Goal: Task Accomplishment & Management: Manage account settings

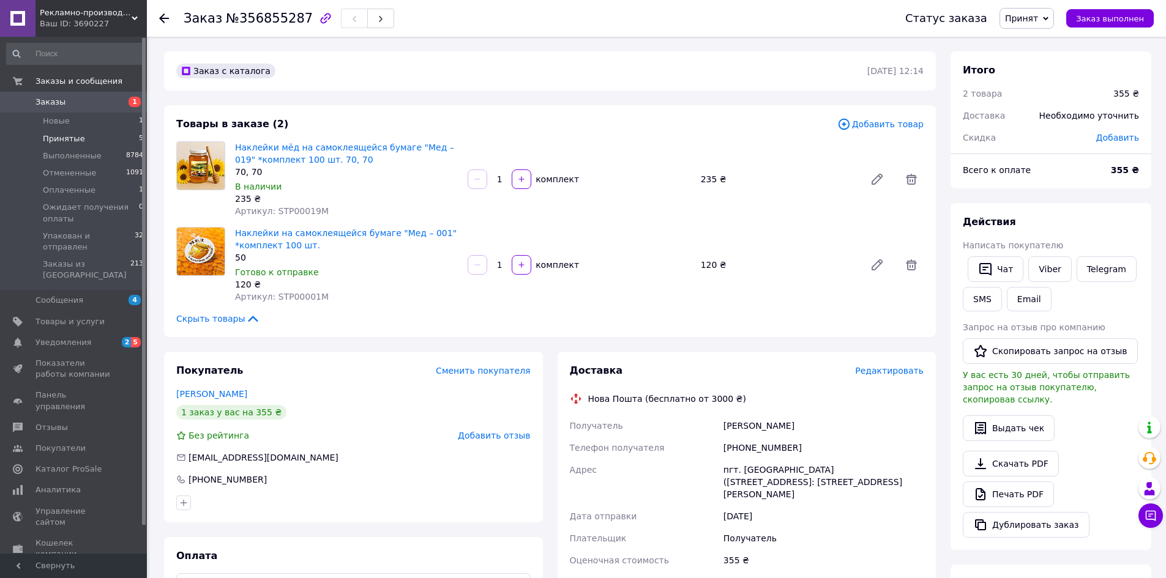
click at [62, 142] on span "Принятые" at bounding box center [64, 138] width 42 height 11
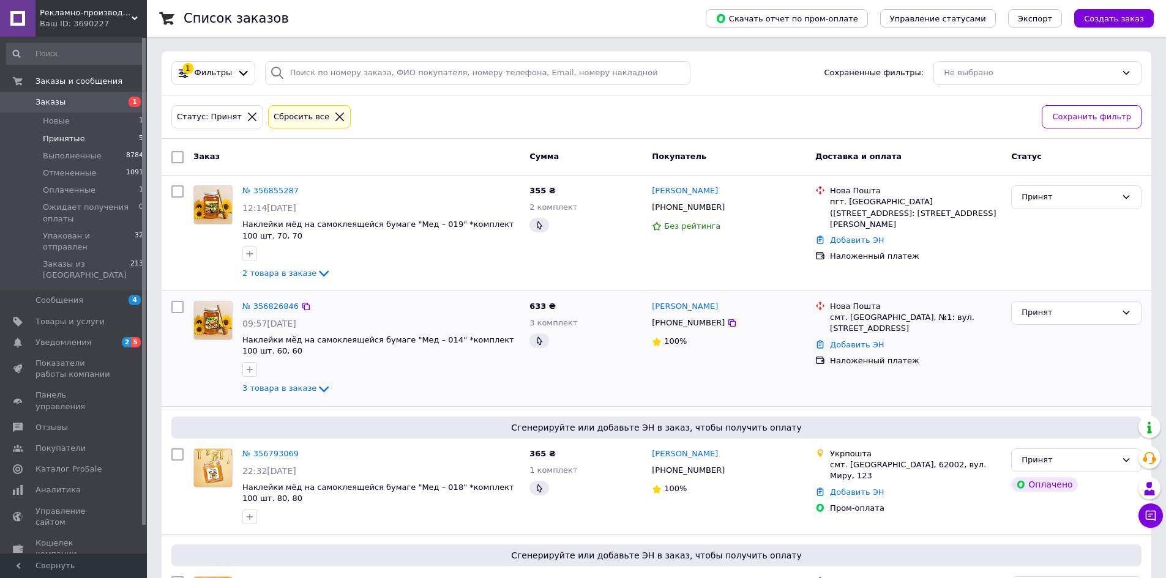
scroll to position [211, 0]
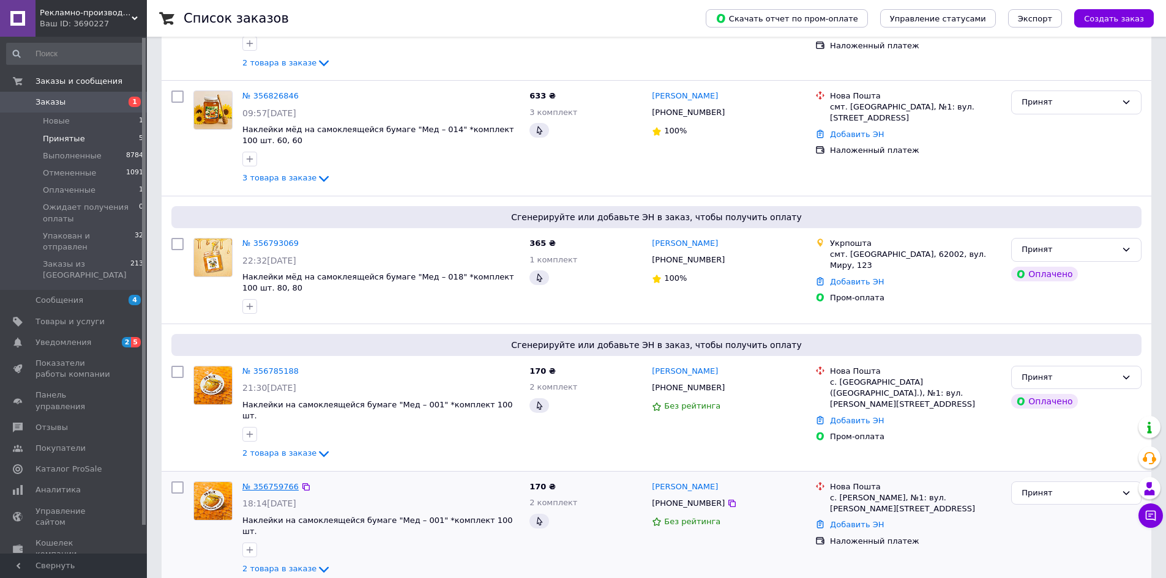
click at [277, 482] on link "№ 356759766" at bounding box center [270, 486] width 56 height 9
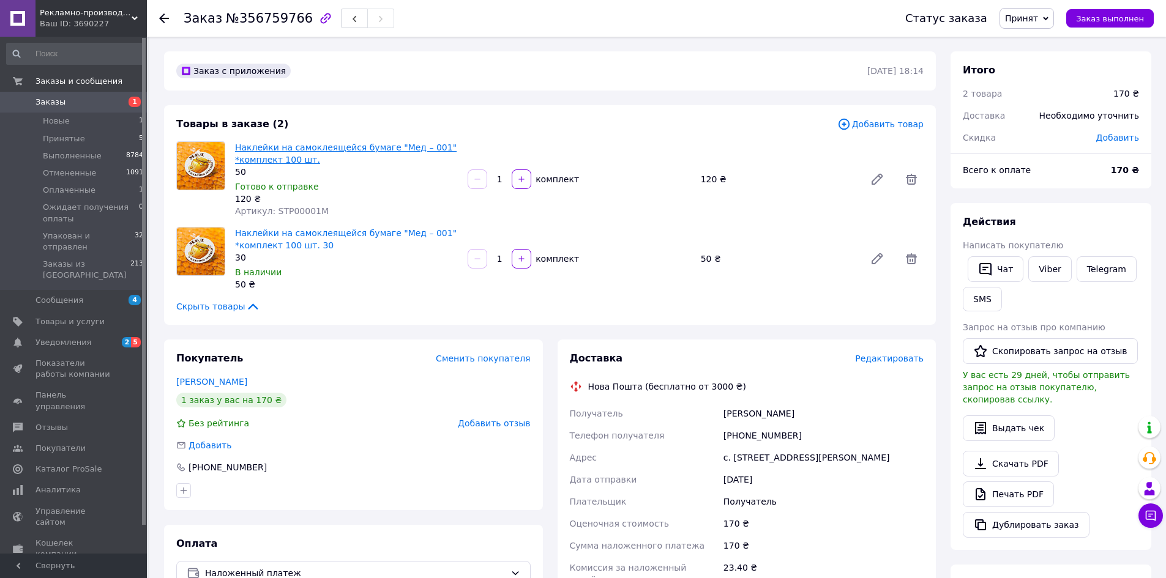
click at [370, 147] on link "Наклейки на самоклеящейся бумаге "Мед – 001" *комплект 100 шт." at bounding box center [346, 154] width 222 height 22
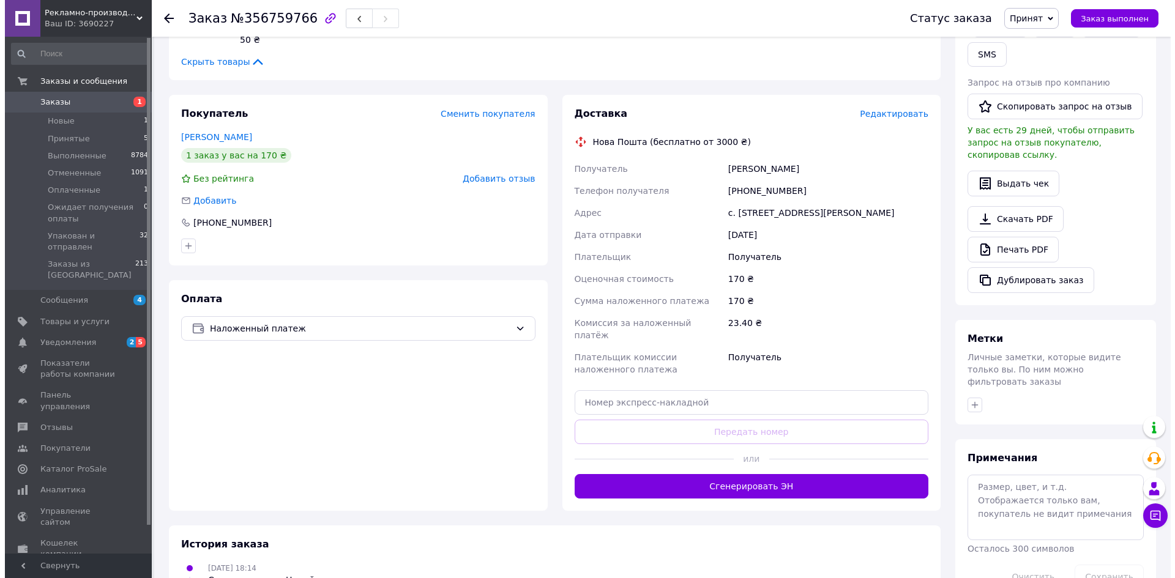
scroll to position [309, 0]
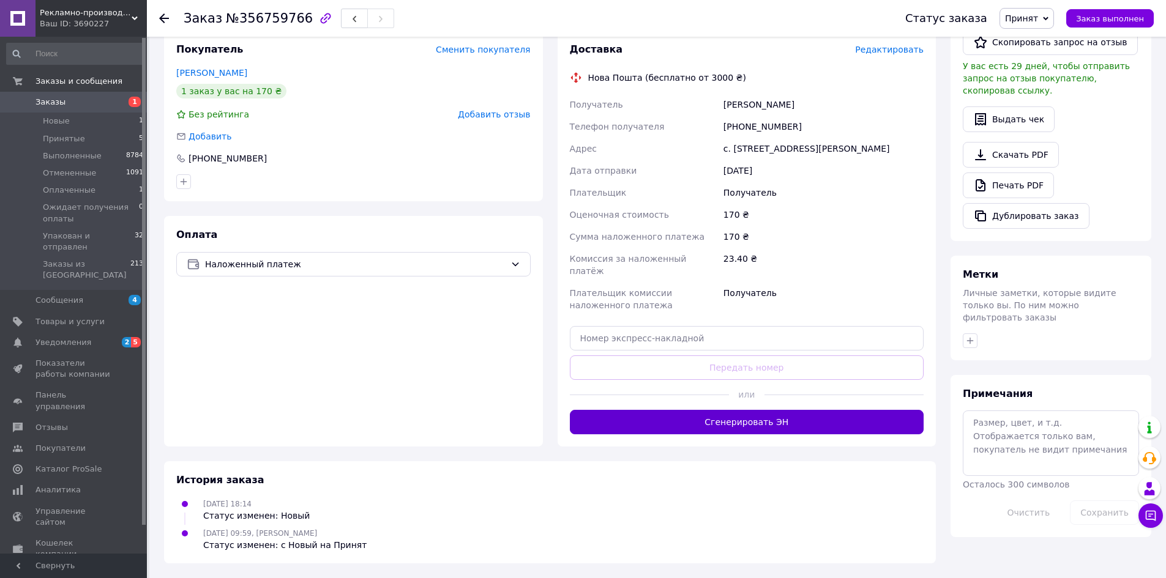
click at [787, 433] on button "Сгенерировать ЭН" at bounding box center [747, 422] width 354 height 24
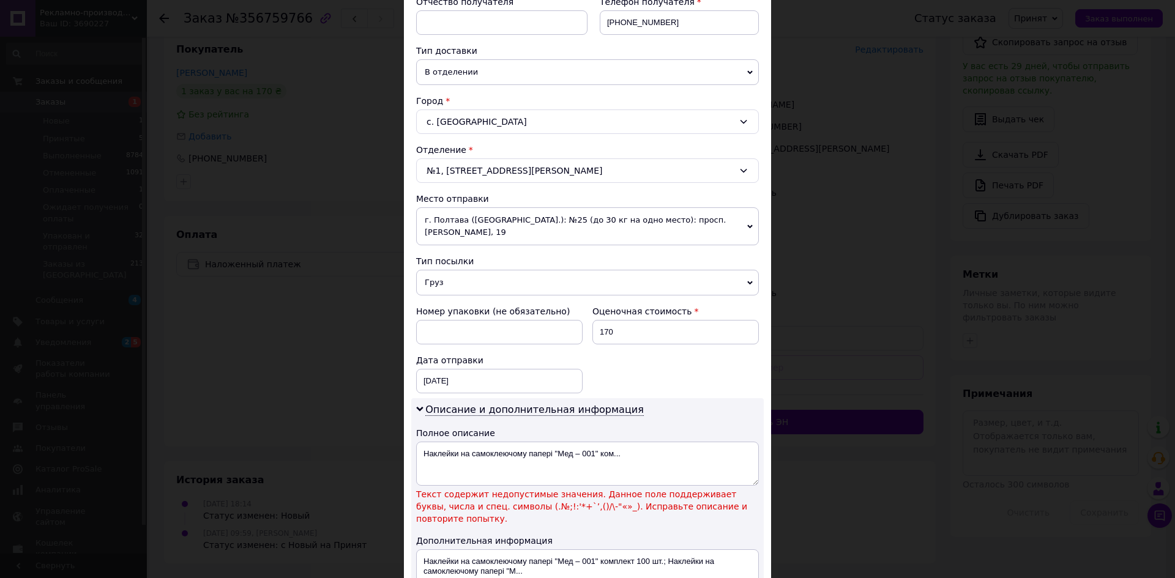
scroll to position [428, 0]
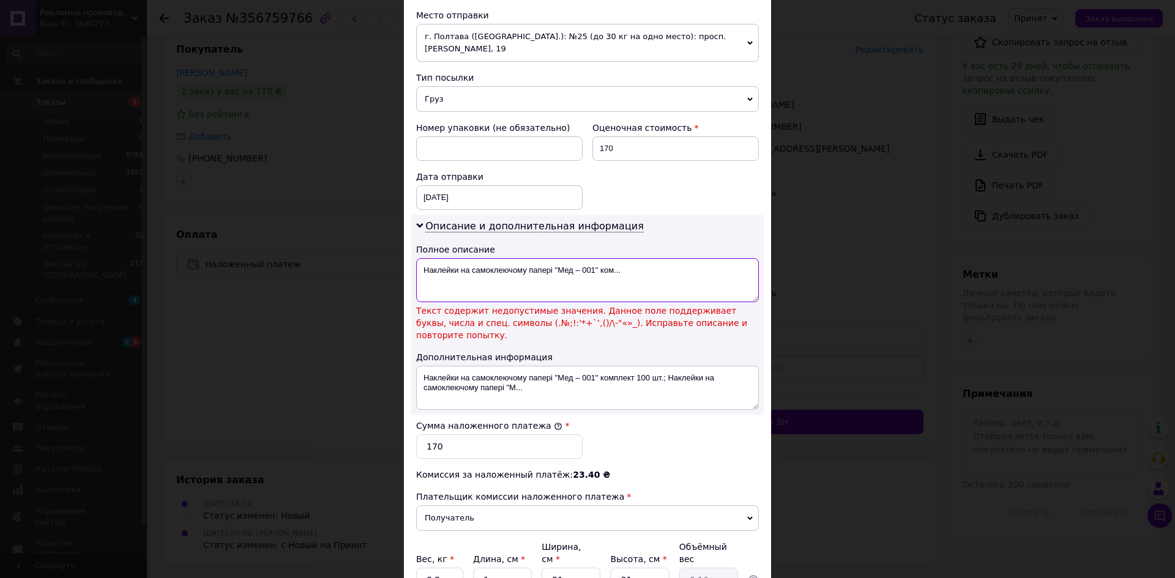
drag, startPoint x: 552, startPoint y: 268, endPoint x: 698, endPoint y: 282, distance: 147.0
click at [698, 282] on textarea "Наклейки на самоклеючому папері "Мед – 001" ком..." at bounding box center [587, 280] width 343 height 44
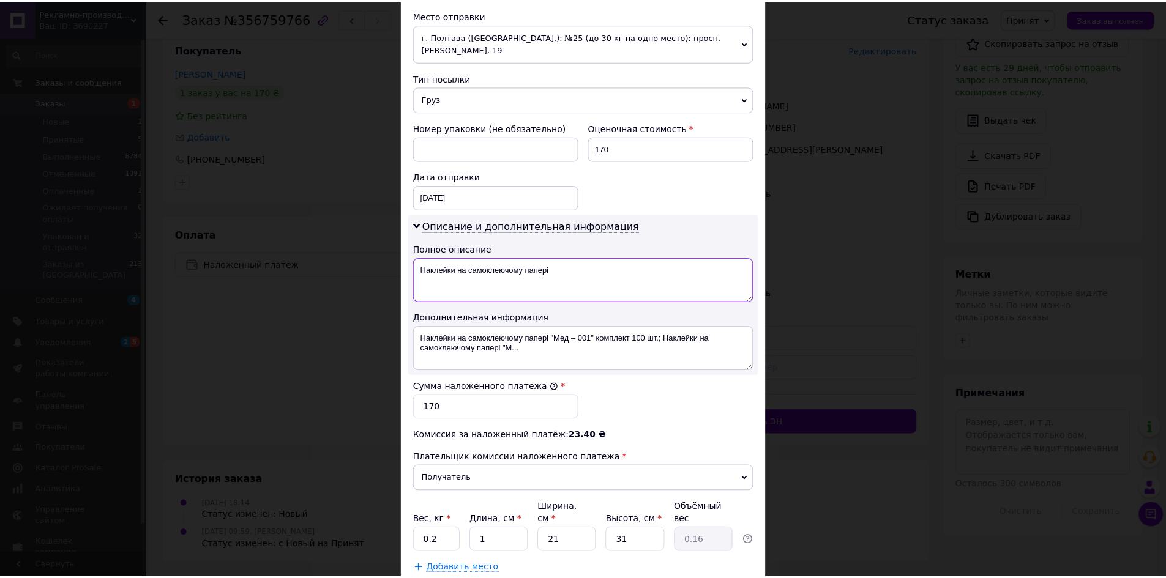
scroll to position [505, 0]
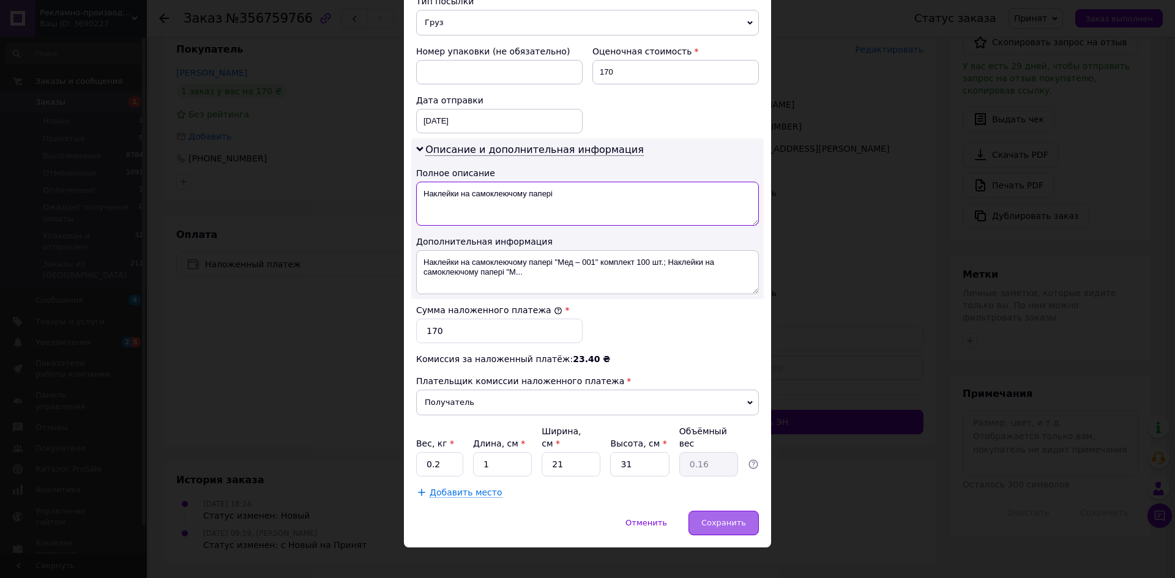
type textarea "Наклейки на самоклеючому папері"
click at [720, 518] on span "Сохранить" at bounding box center [723, 522] width 45 height 9
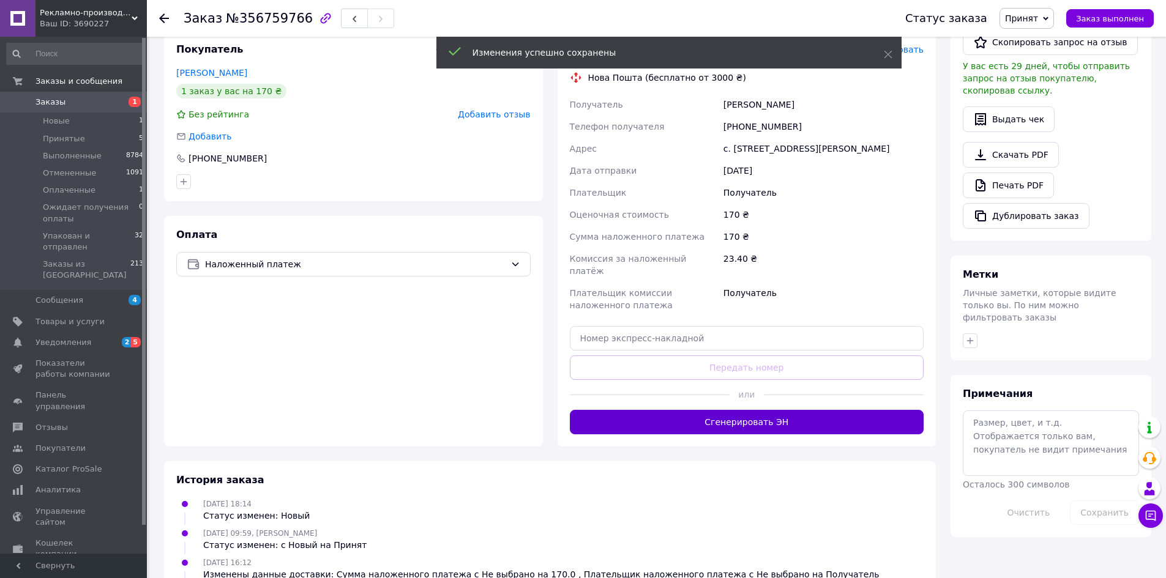
click at [814, 425] on button "Сгенерировать ЭН" at bounding box center [747, 422] width 354 height 24
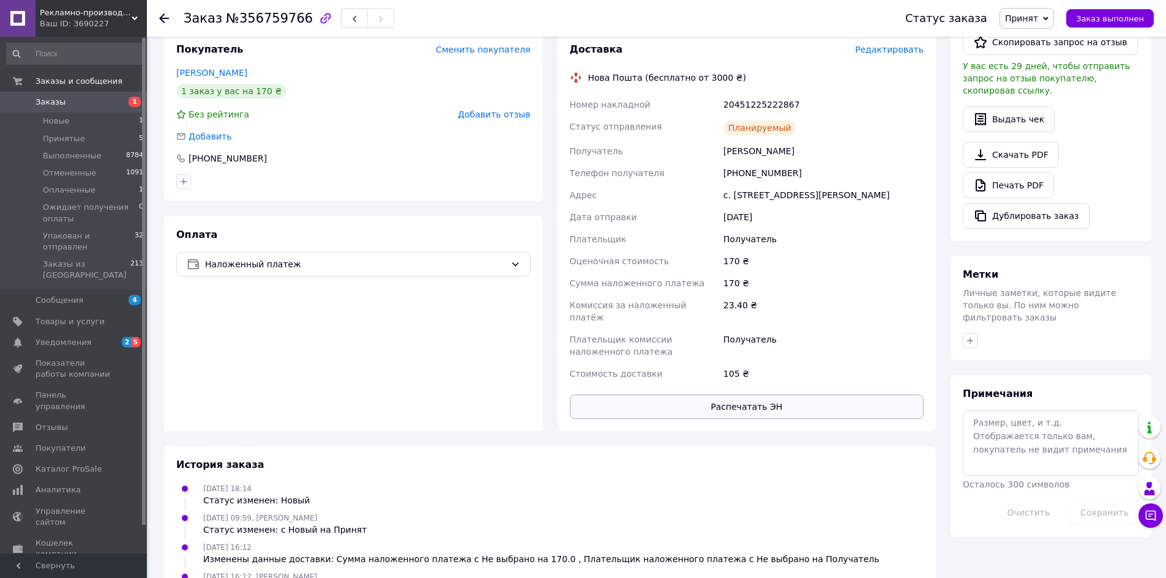
click at [761, 405] on button "Распечатать ЭН" at bounding box center [747, 407] width 354 height 24
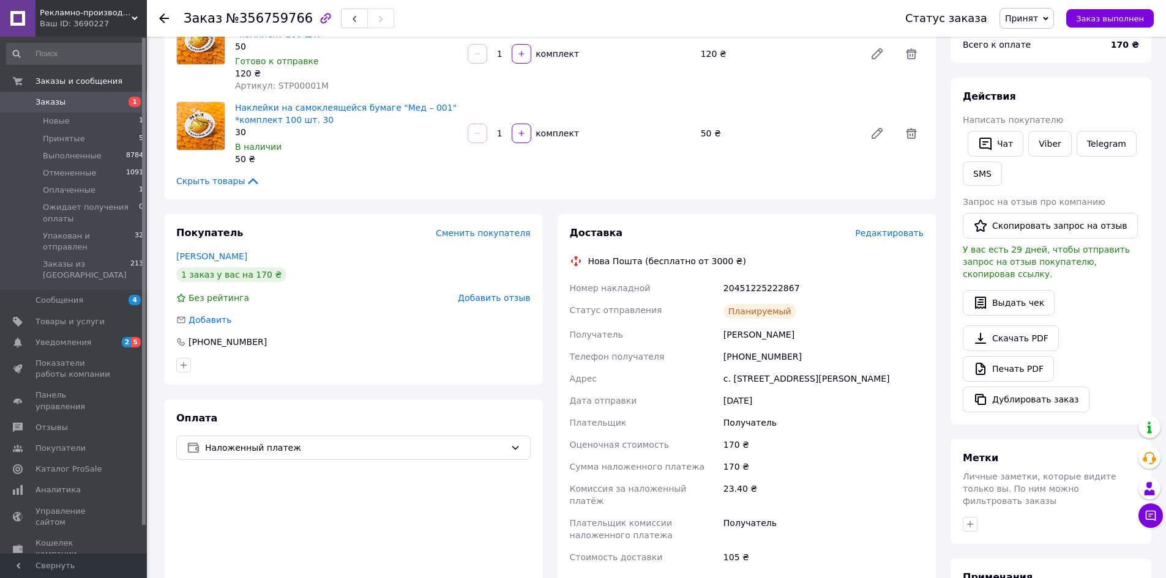
click at [1038, 14] on span "Принят" at bounding box center [1021, 18] width 33 height 10
click at [1054, 111] on li "Упакован и отправлен" at bounding box center [1066, 116] width 132 height 18
click at [77, 141] on span "Принятые" at bounding box center [64, 138] width 42 height 11
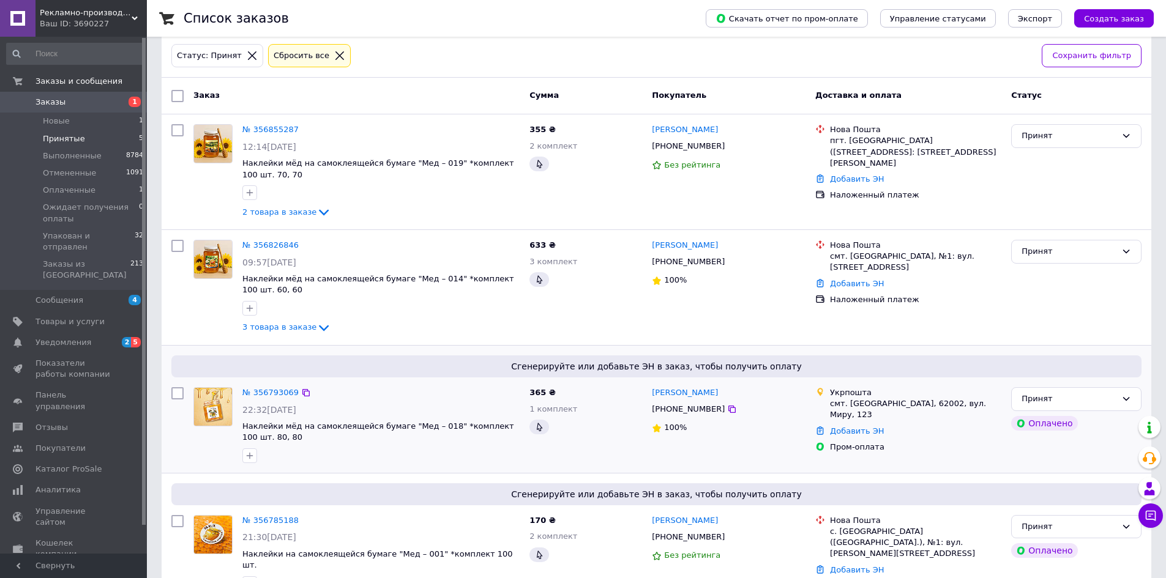
scroll to position [211, 0]
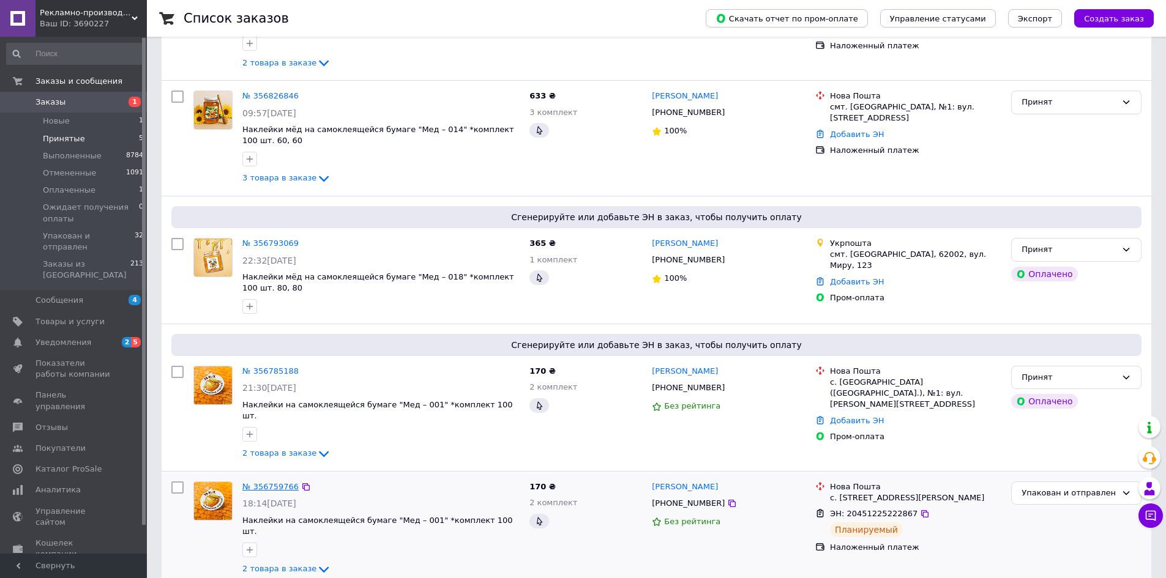
click at [270, 482] on link "№ 356759766" at bounding box center [270, 486] width 56 height 9
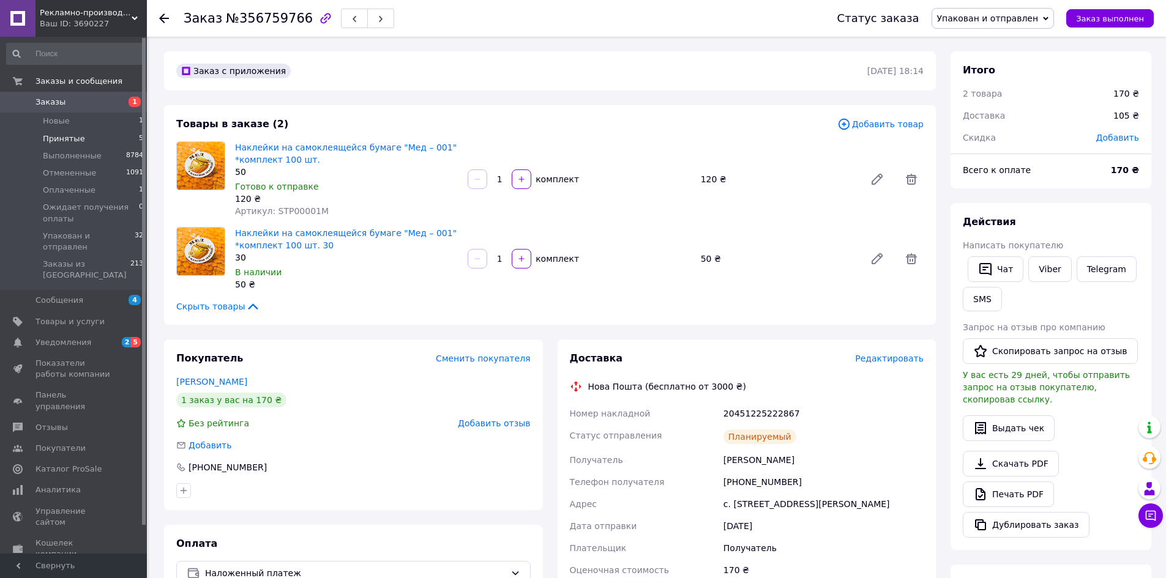
click at [67, 138] on span "Принятые" at bounding box center [64, 138] width 42 height 11
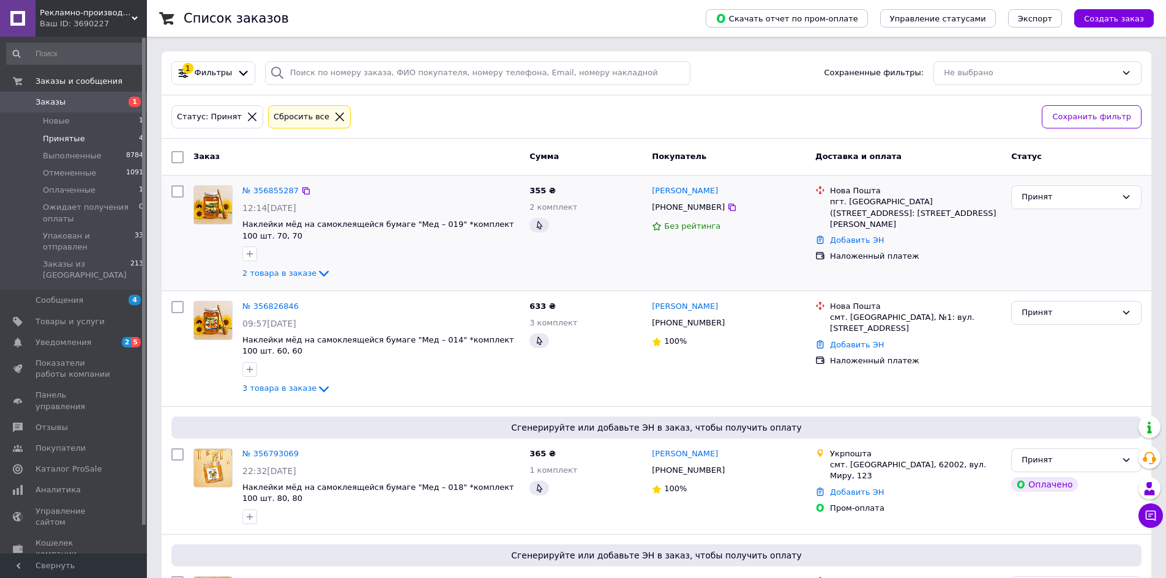
scroll to position [106, 0]
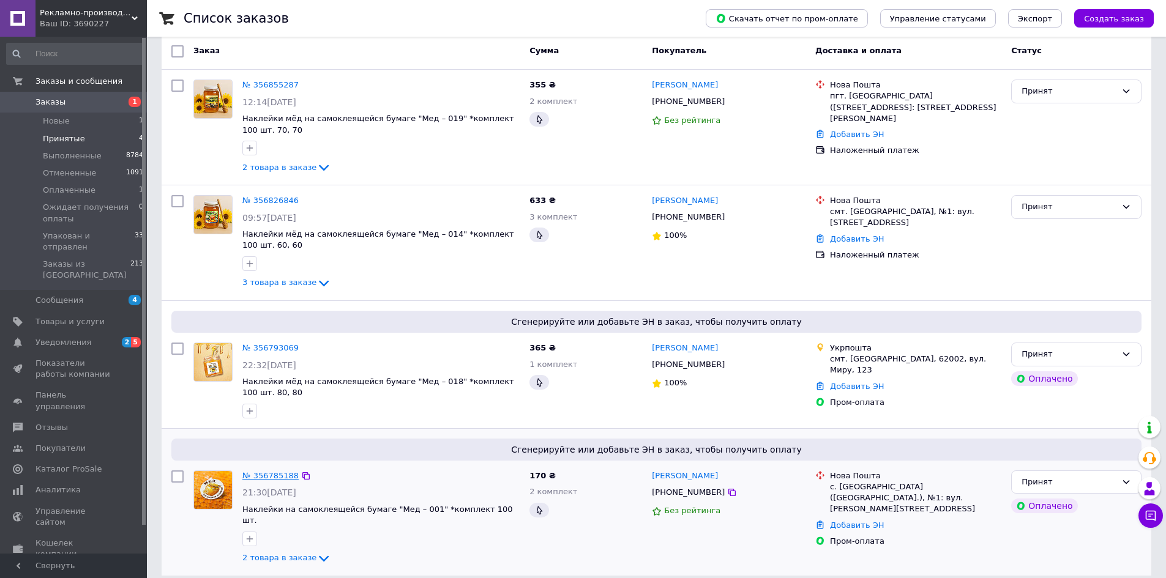
click at [260, 471] on link "№ 356785188" at bounding box center [270, 475] width 56 height 9
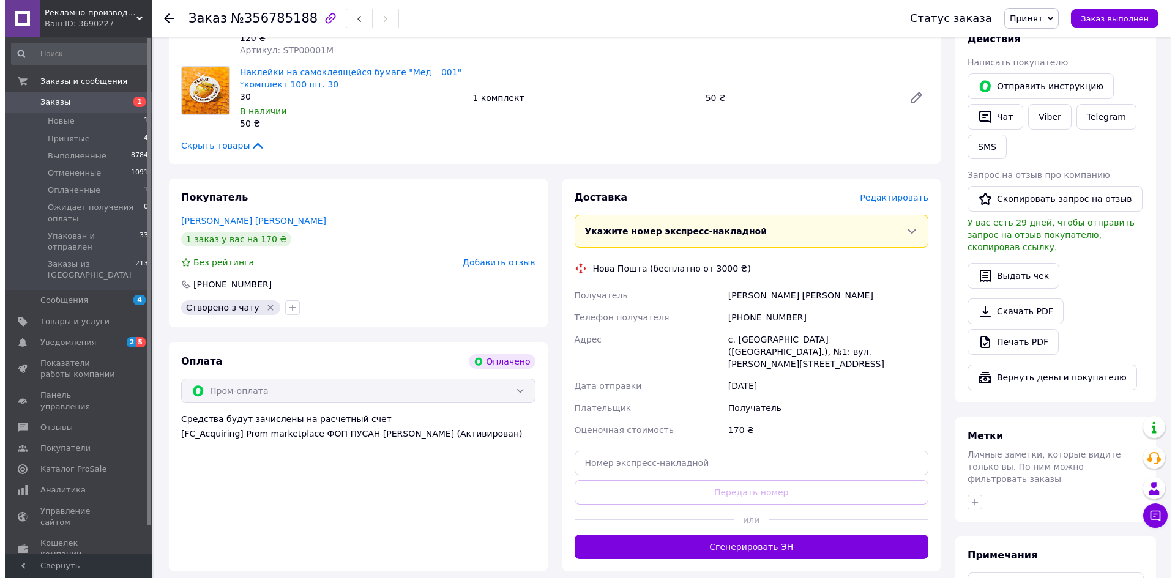
scroll to position [649, 0]
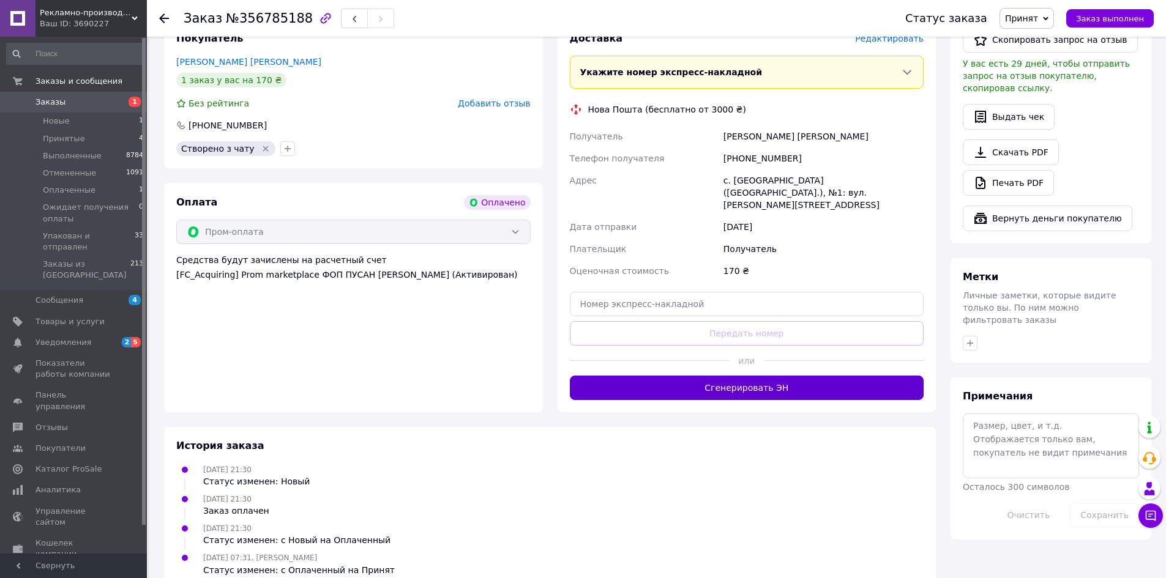
click at [760, 376] on button "Сгенерировать ЭН" at bounding box center [747, 388] width 354 height 24
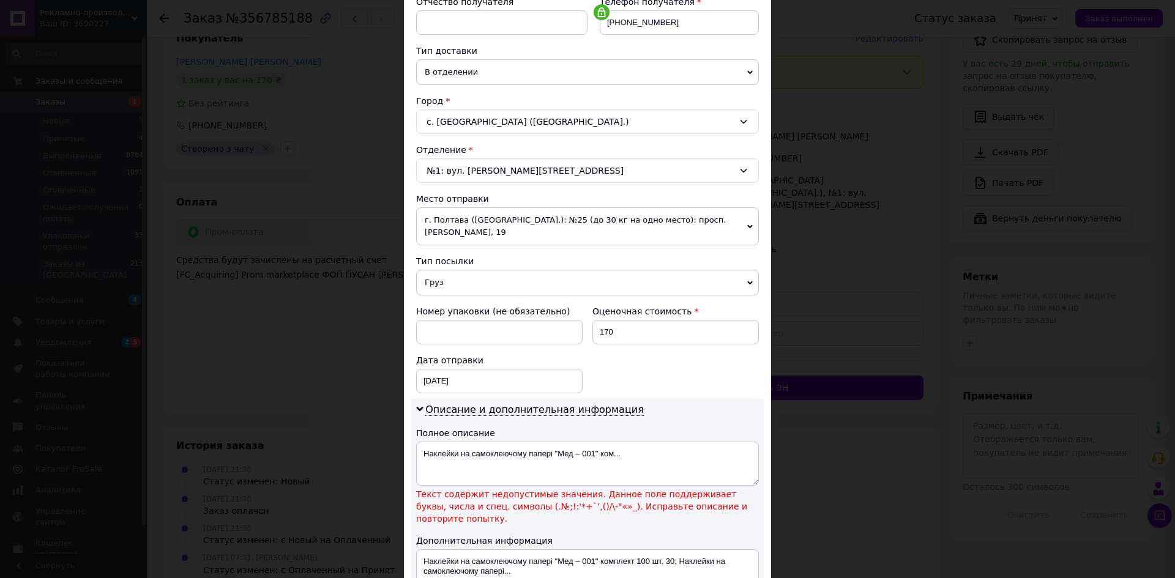
scroll to position [411, 0]
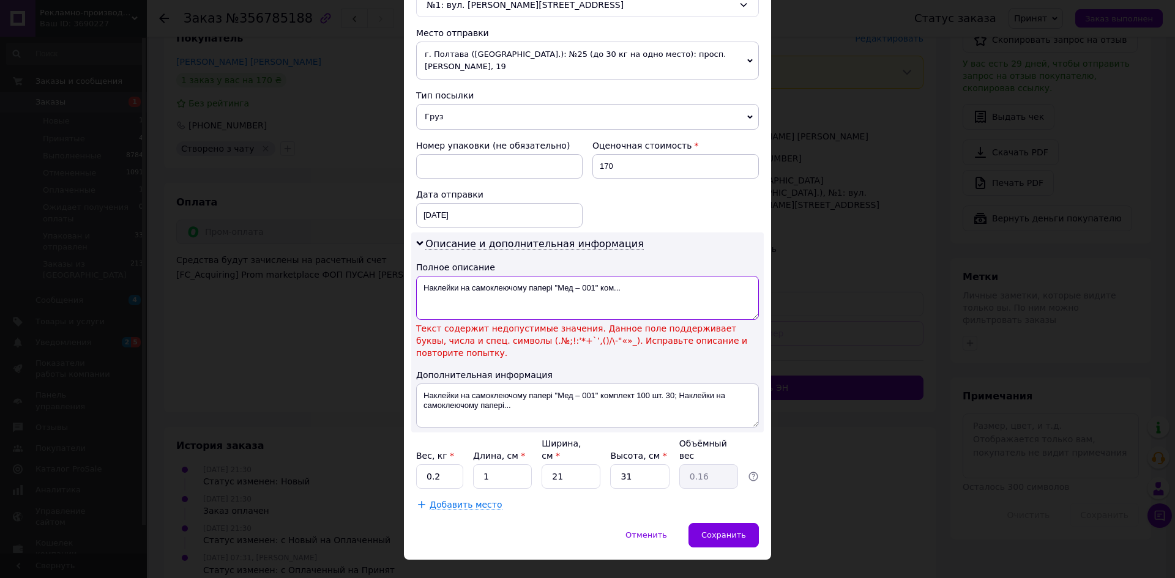
drag, startPoint x: 553, startPoint y: 286, endPoint x: 630, endPoint y: 287, distance: 77.7
click at [630, 287] on textarea "Наклейки на самоклеючому папері "Мед – 001" ком..." at bounding box center [587, 298] width 343 height 44
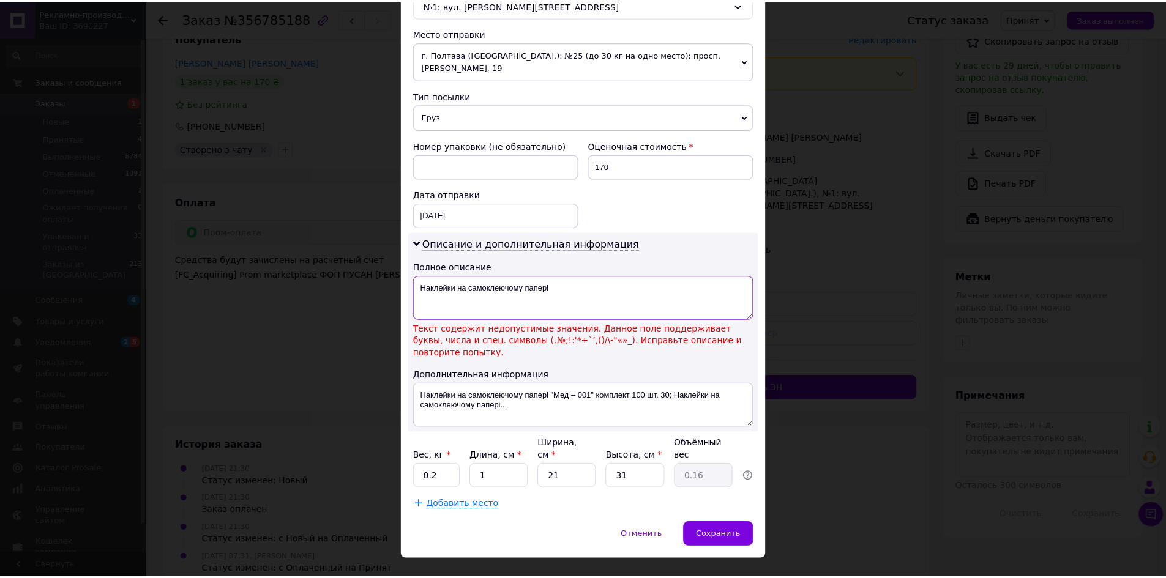
scroll to position [384, 0]
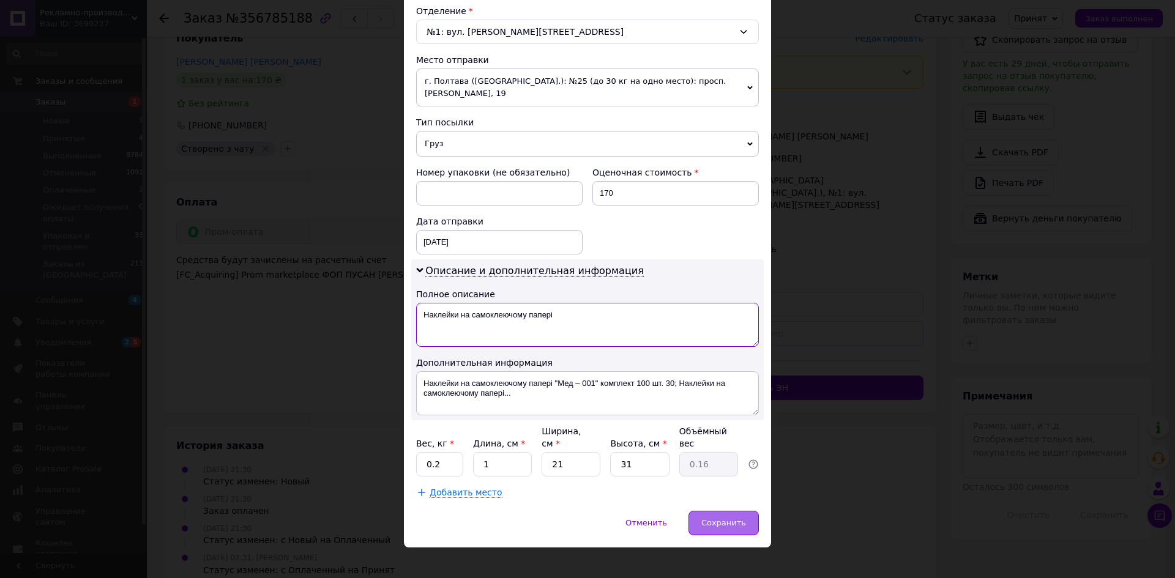
type textarea "Наклейки на самоклеючому папері"
click at [730, 518] on span "Сохранить" at bounding box center [723, 522] width 45 height 9
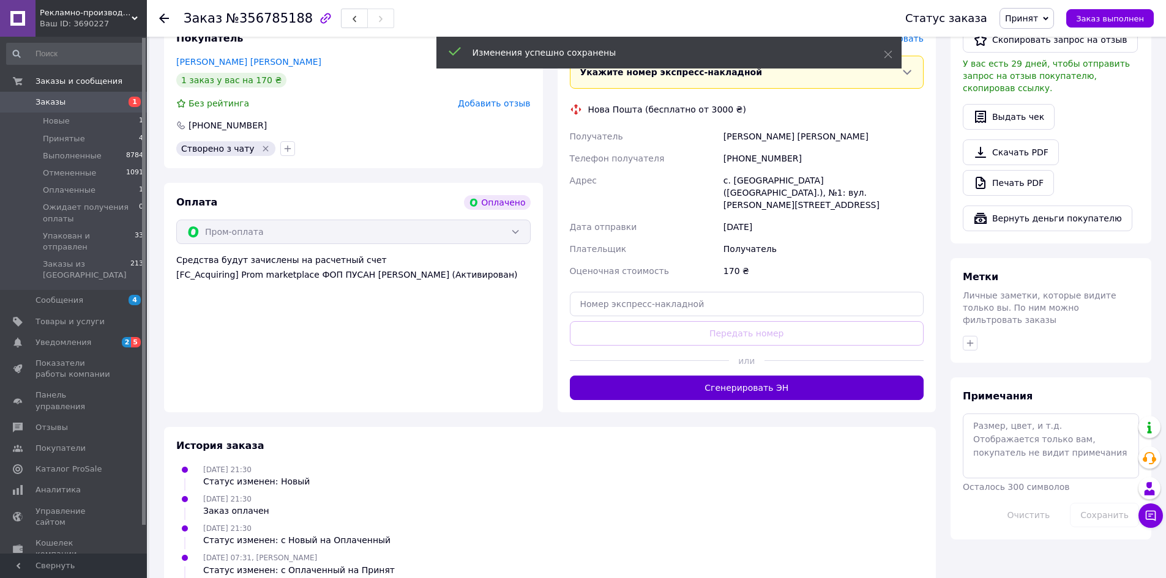
click at [750, 376] on button "Сгенерировать ЭН" at bounding box center [747, 388] width 354 height 24
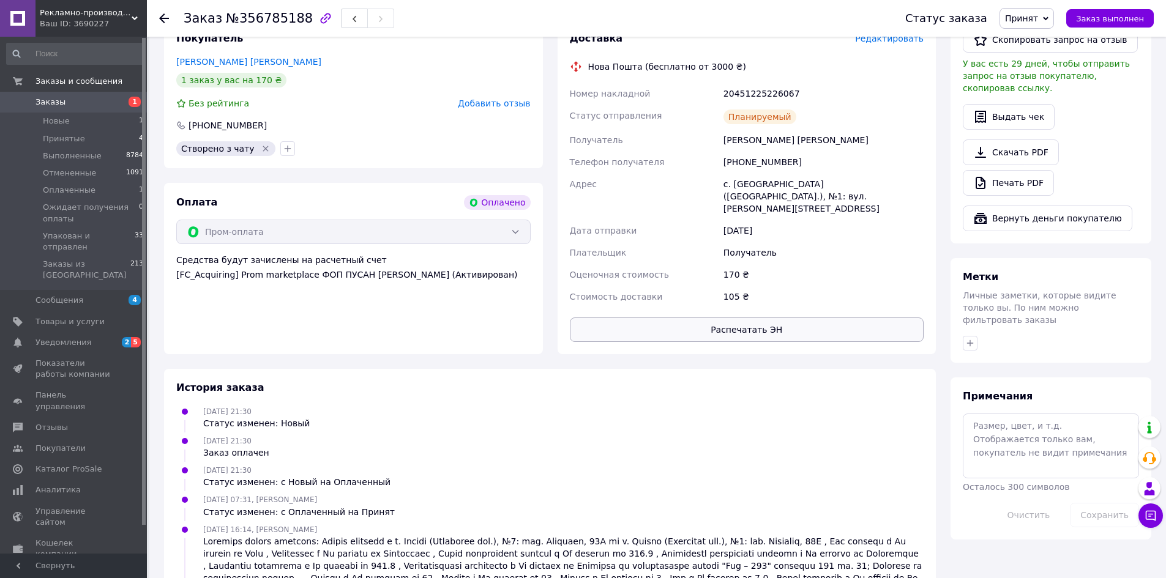
click at [798, 318] on button "Распечатать ЭН" at bounding box center [747, 330] width 354 height 24
click at [1038, 16] on span "Принят" at bounding box center [1021, 18] width 33 height 10
click at [1049, 118] on li "Упакован и отправлен" at bounding box center [1066, 116] width 132 height 18
click at [56, 137] on span "Принятые" at bounding box center [64, 138] width 42 height 11
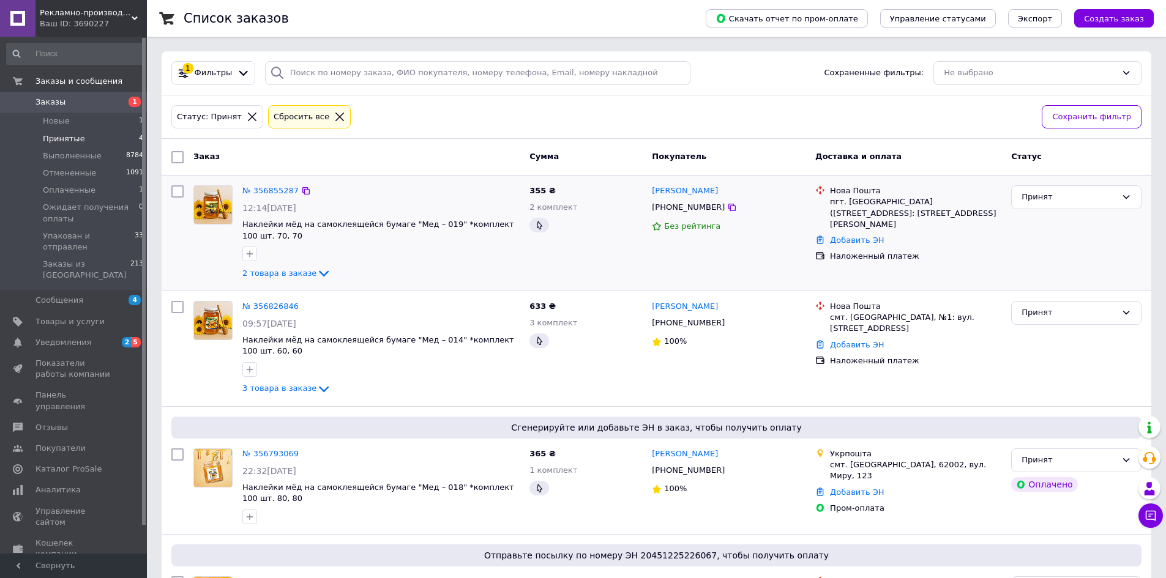
scroll to position [106, 0]
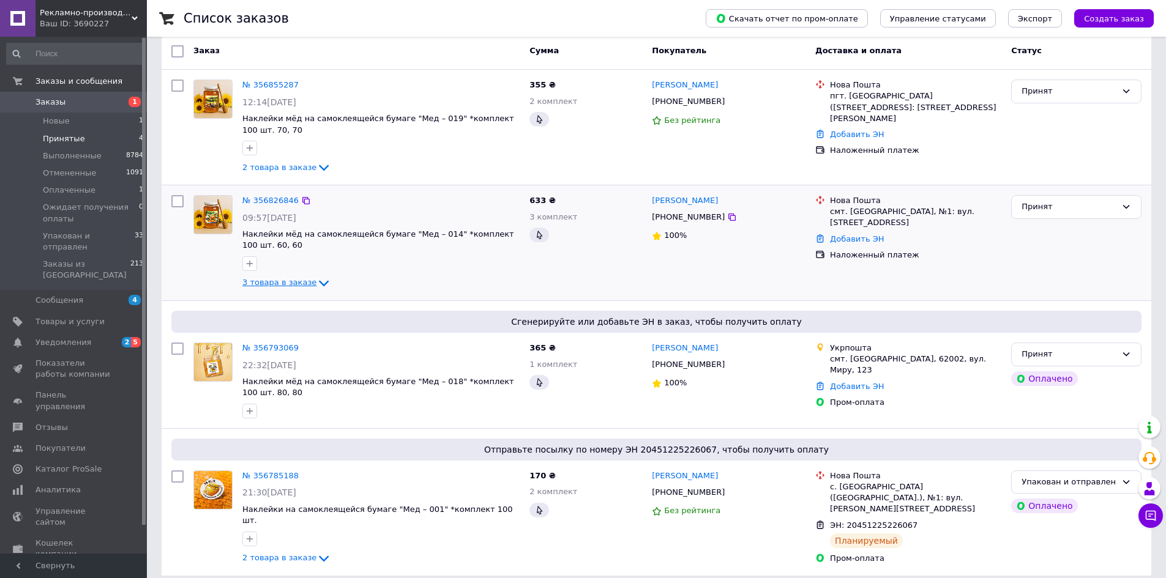
click at [316, 287] on icon at bounding box center [323, 283] width 15 height 15
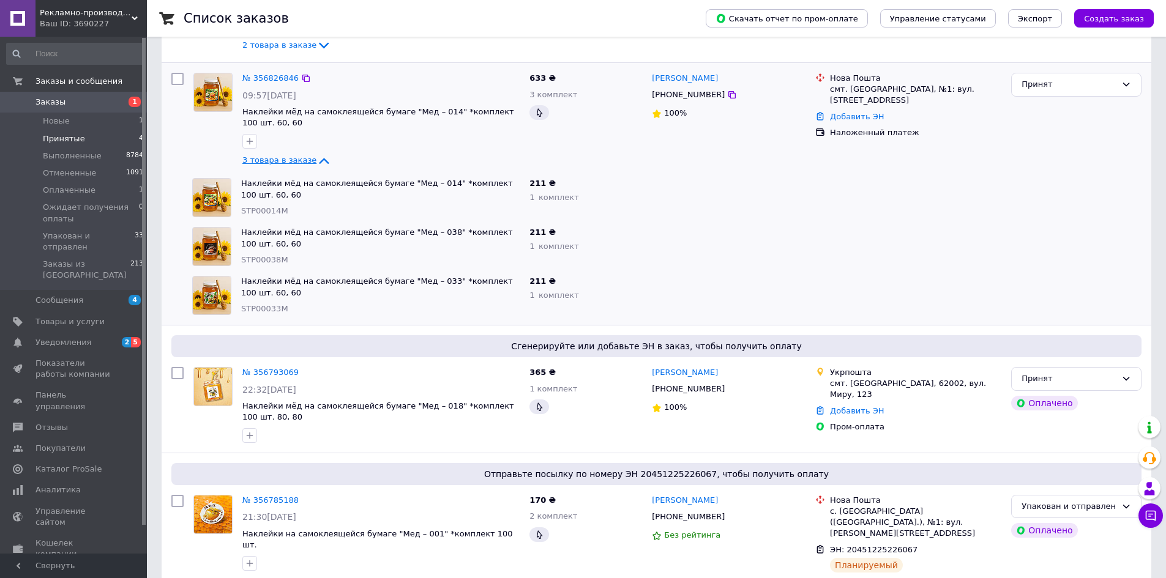
scroll to position [45, 0]
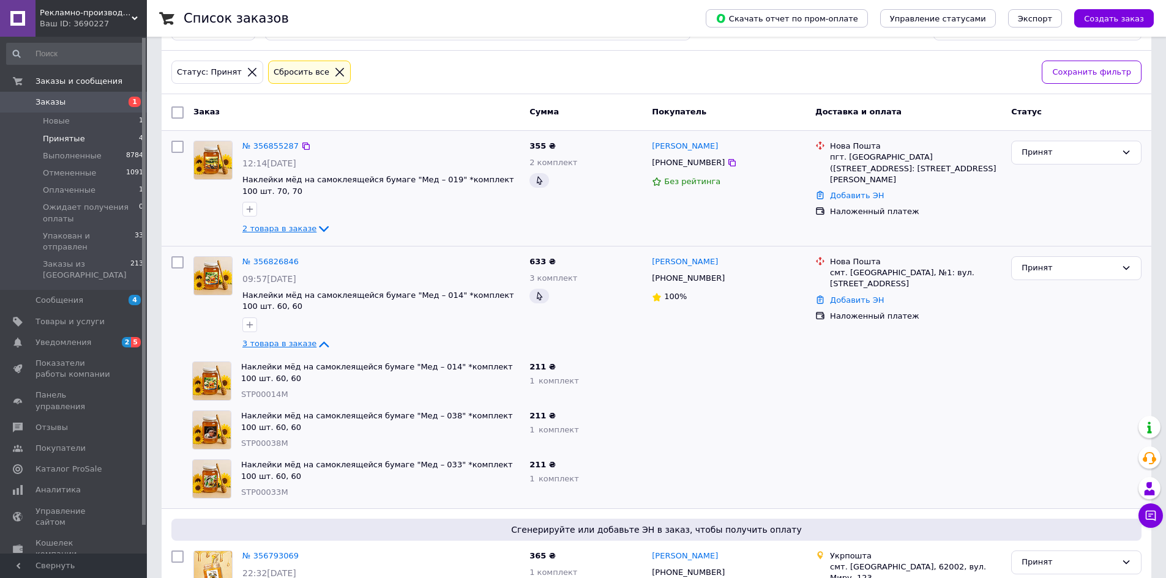
click at [316, 232] on icon at bounding box center [323, 229] width 15 height 15
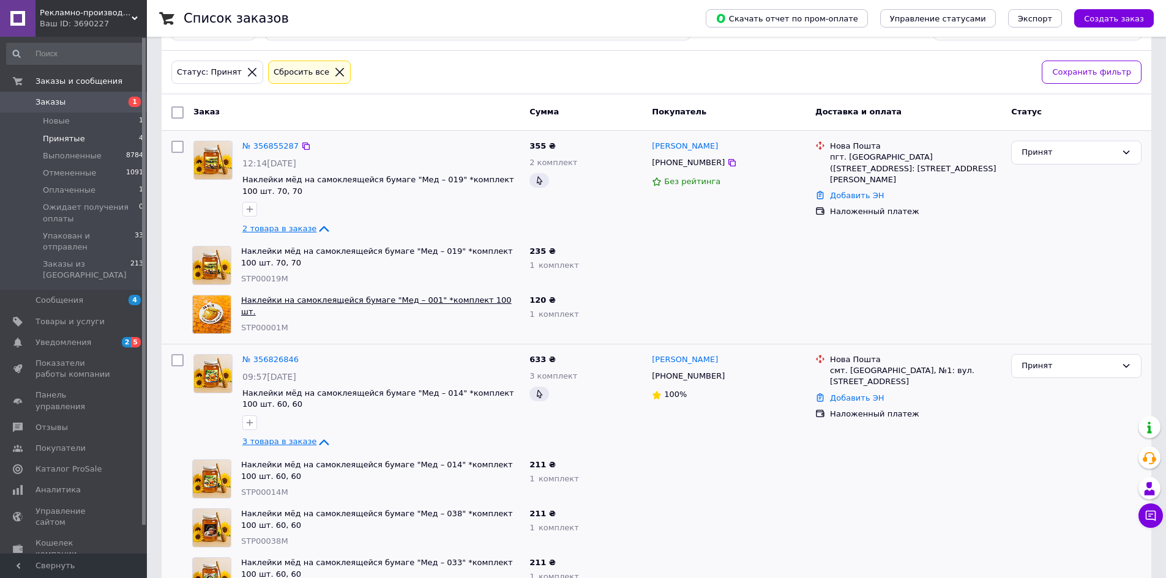
click at [375, 302] on link "Наклейки на самоклеящейся бумаге "Мед – 001" *комплект 100 шт." at bounding box center [376, 306] width 271 height 21
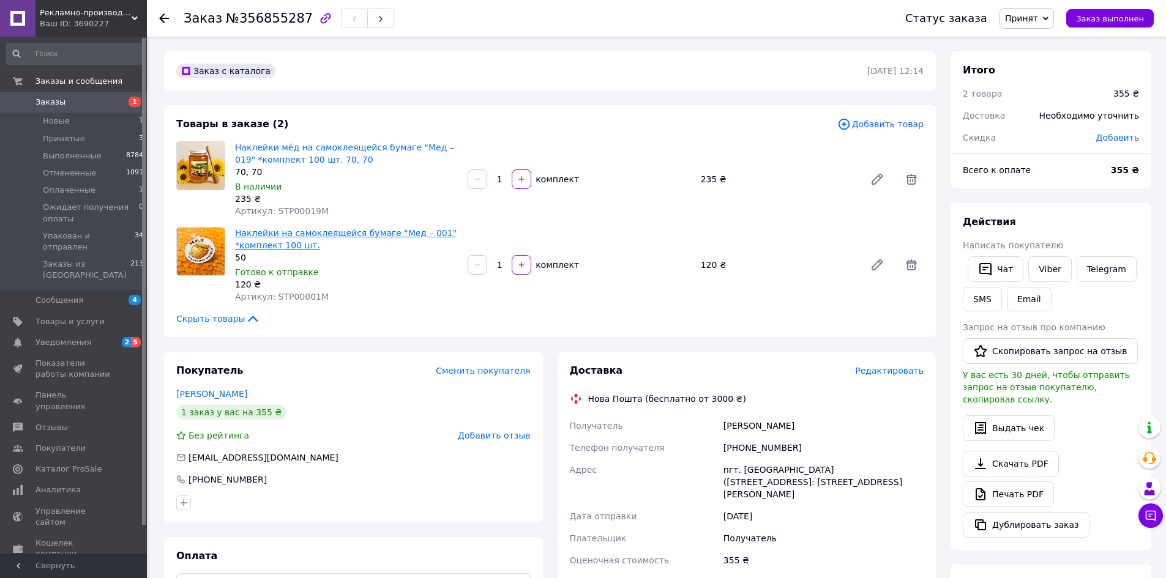
click at [370, 228] on link "Наклейки на самоклеящейся бумаге "Мед – 001" *комплект 100 шт." at bounding box center [346, 239] width 222 height 22
click at [61, 140] on span "Принятые" at bounding box center [64, 138] width 42 height 11
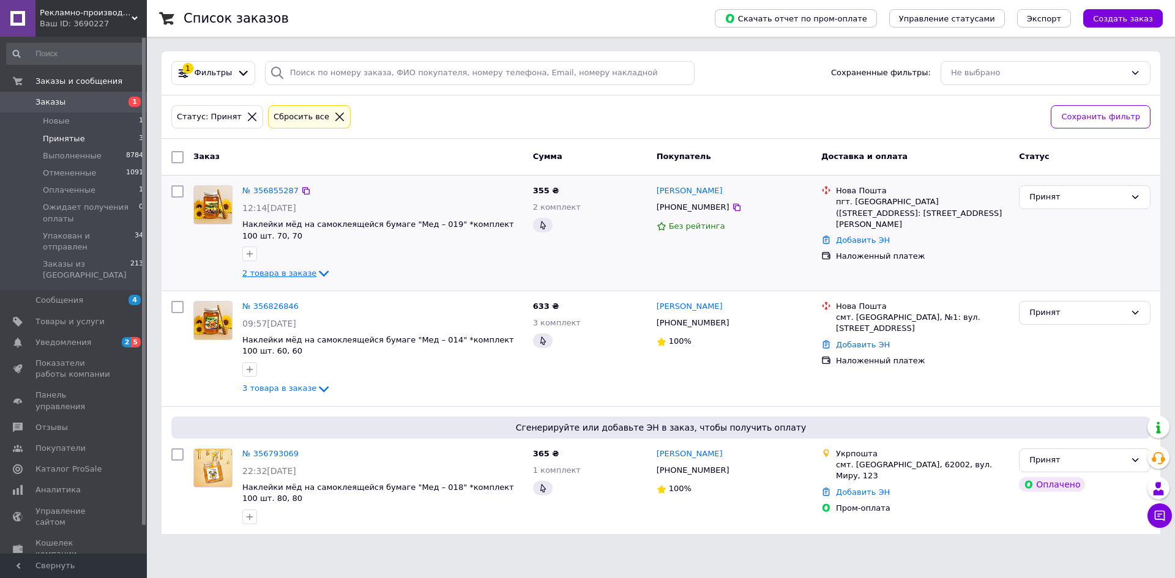
click at [316, 272] on icon at bounding box center [323, 273] width 15 height 15
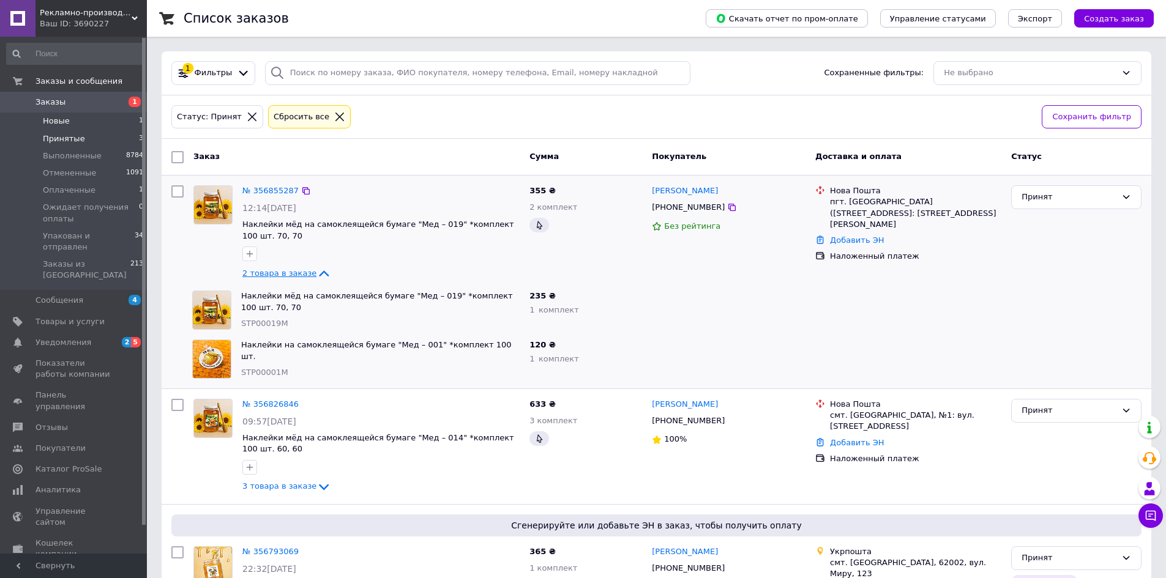
click at [54, 123] on span "Новые" at bounding box center [56, 121] width 27 height 11
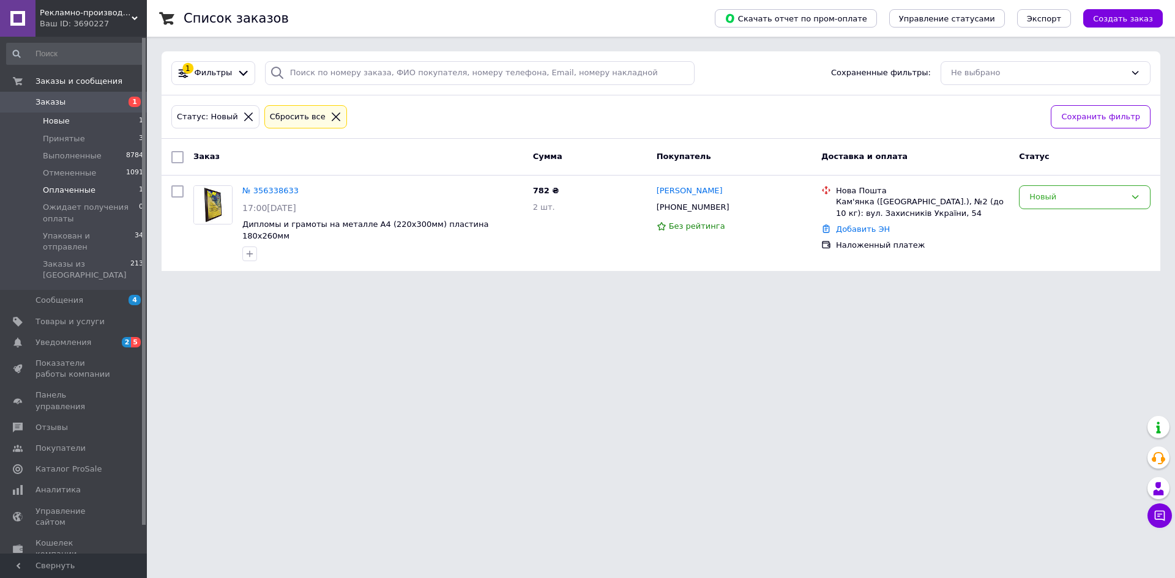
click at [65, 189] on span "Оплаченные" at bounding box center [69, 190] width 53 height 11
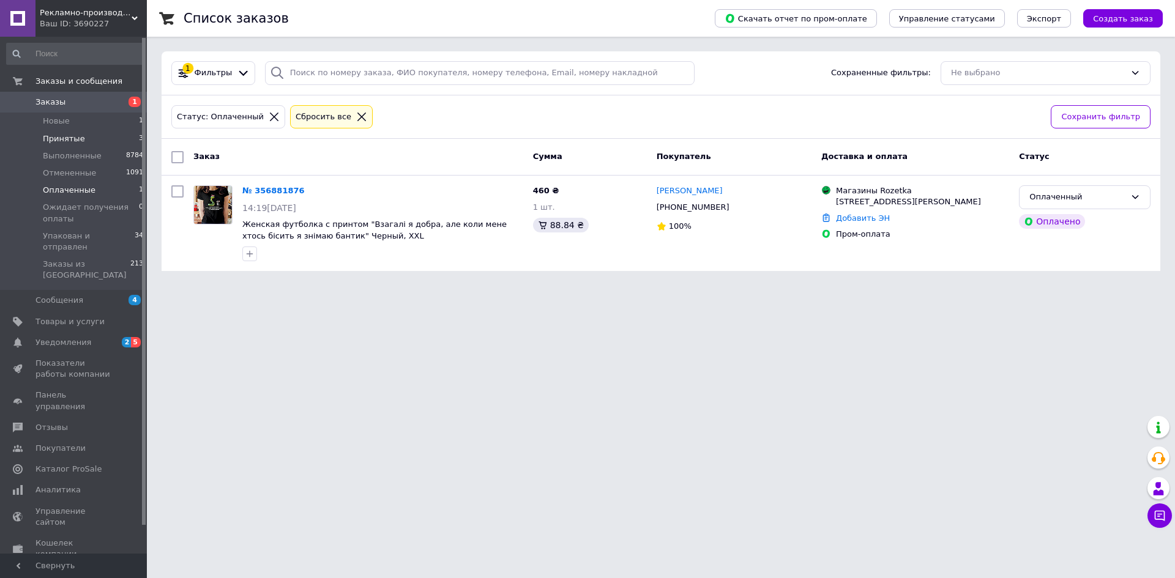
click at [53, 133] on span "Принятые" at bounding box center [64, 138] width 42 height 11
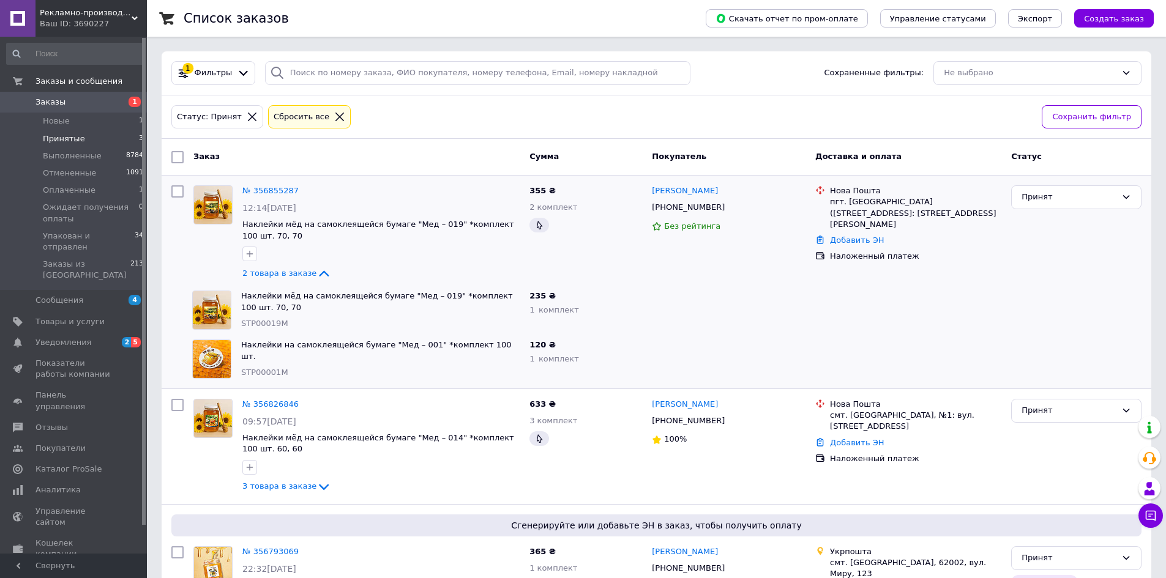
scroll to position [68, 0]
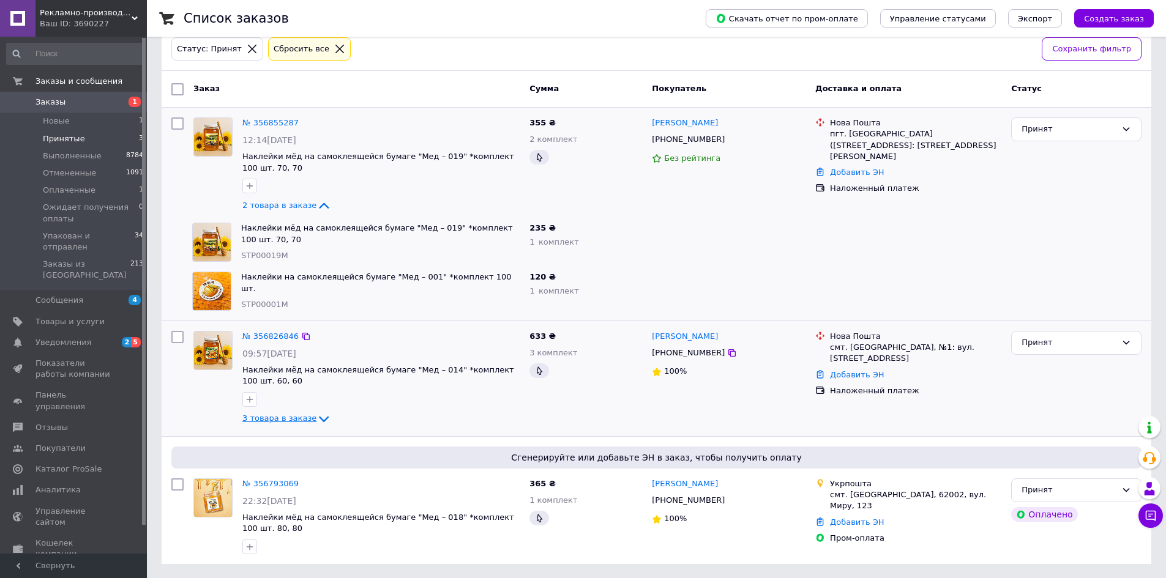
click at [317, 422] on icon at bounding box center [323, 419] width 15 height 15
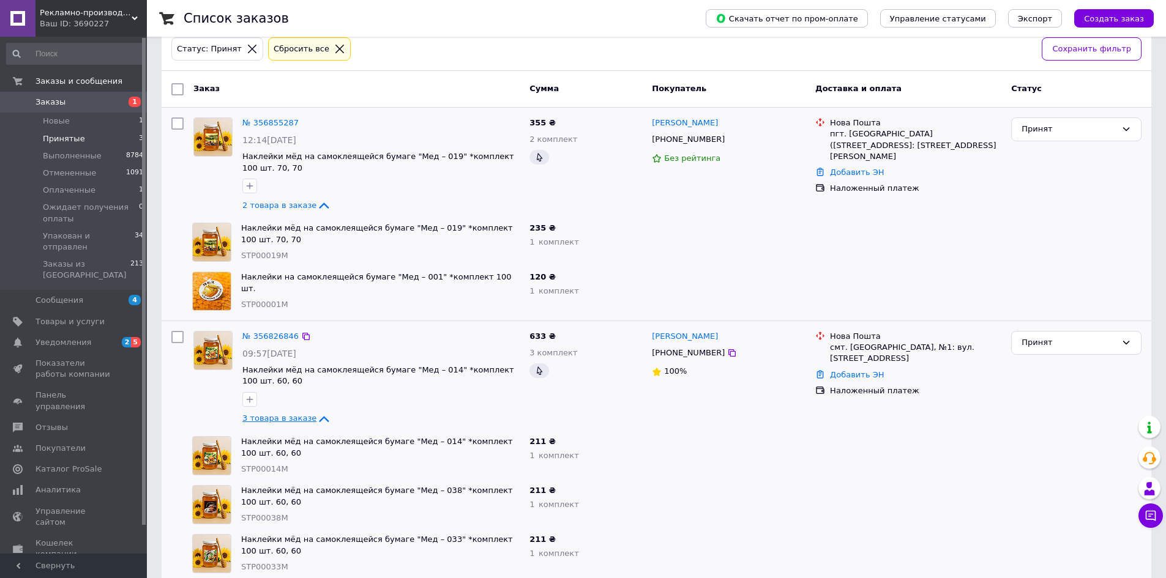
scroll to position [215, 0]
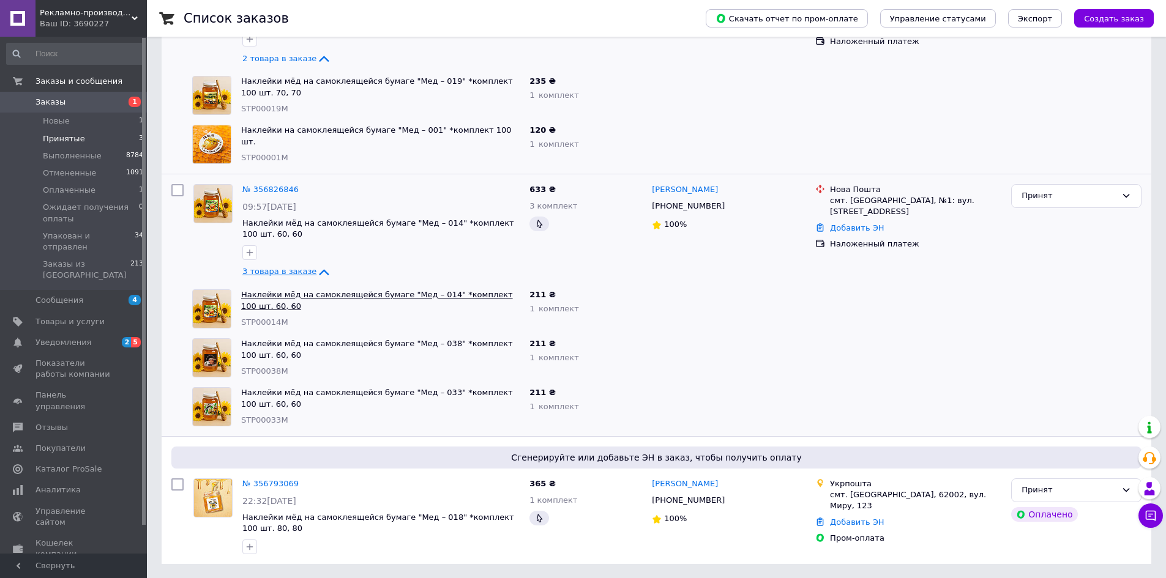
click at [402, 296] on link "Наклейки мёд на самоклеящейся бумаге "Мед – 014" *комплект 100 шт. 60, 60" at bounding box center [377, 300] width 272 height 21
click at [434, 342] on link "Наклейки мёд на самоклеящейся бумаге "Мед – 038" *комплект 100 шт. 60, 60" at bounding box center [377, 349] width 272 height 21
click at [428, 394] on link "Наклейки мёд на самоклеящейся бумаге "Мед – 033" *комплект 100 шт. 60, 60" at bounding box center [377, 398] width 272 height 21
click at [382, 291] on link "Наклейки мёд на самоклеящейся бумаге "Мед – 014" *комплект 100 шт. 60, 60" at bounding box center [377, 300] width 272 height 21
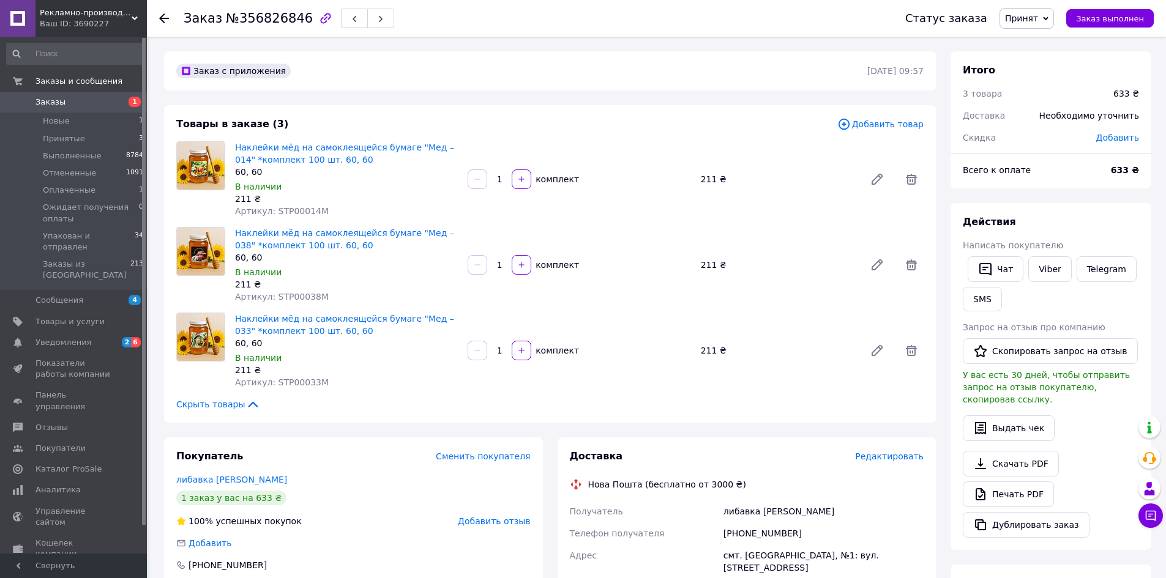
click at [413, 139] on div "Наклейки мёд на самоклеящейся бумаге "Мед – 014" *комплект 100 шт. 60, 60 60, 6…" at bounding box center [346, 179] width 233 height 81
click at [413, 143] on link "Наклейки мёд на самоклеящейся бумаге "Мед – 014" *комплект 100 шт. 60, 60" at bounding box center [344, 154] width 219 height 22
click at [419, 233] on link "Наклейки мёд на самоклеящейся бумаге "Мед – 038" *комплект 100 шт. 60, 60" at bounding box center [344, 239] width 219 height 22
click at [413, 316] on link "Наклейки мёд на самоклеящейся бумаге "Мед – 033" *комплект 100 шт. 60, 60" at bounding box center [344, 325] width 219 height 22
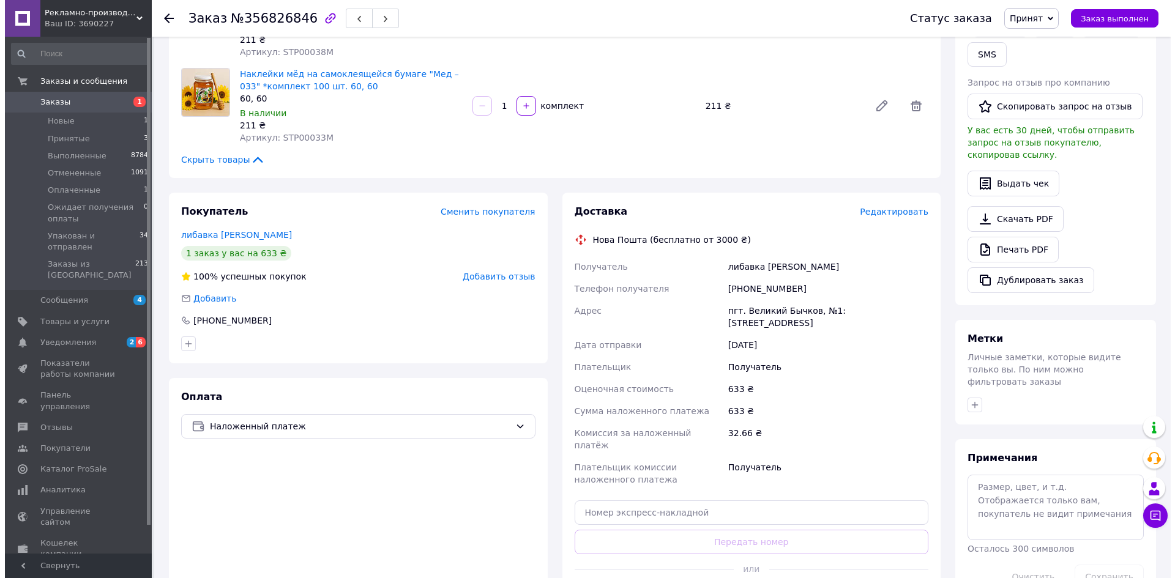
scroll to position [306, 0]
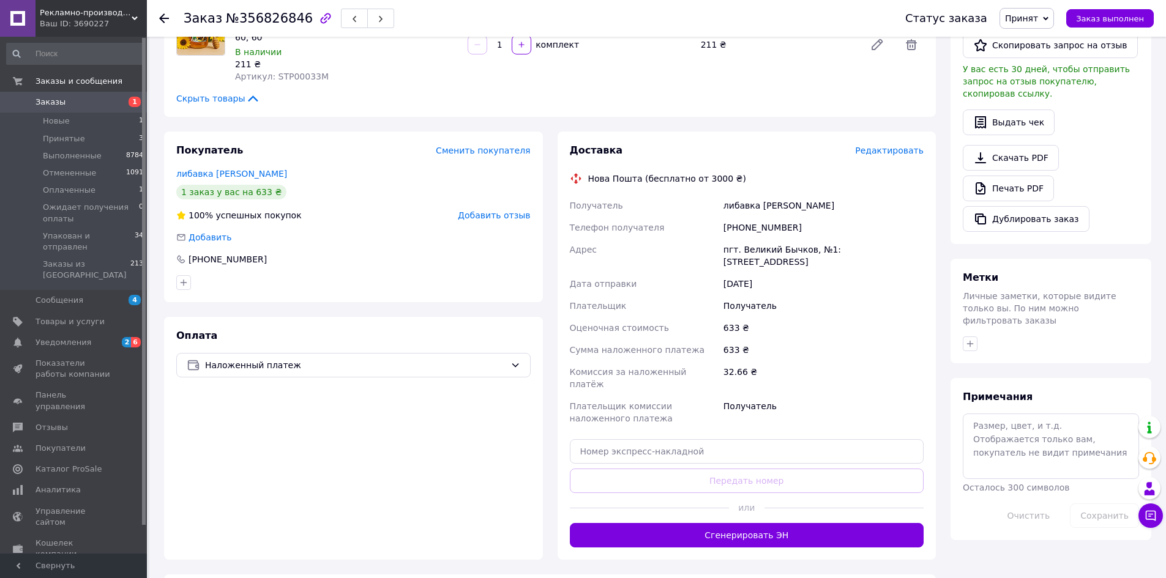
click at [745, 523] on button "Сгенерировать ЭН" at bounding box center [747, 535] width 354 height 24
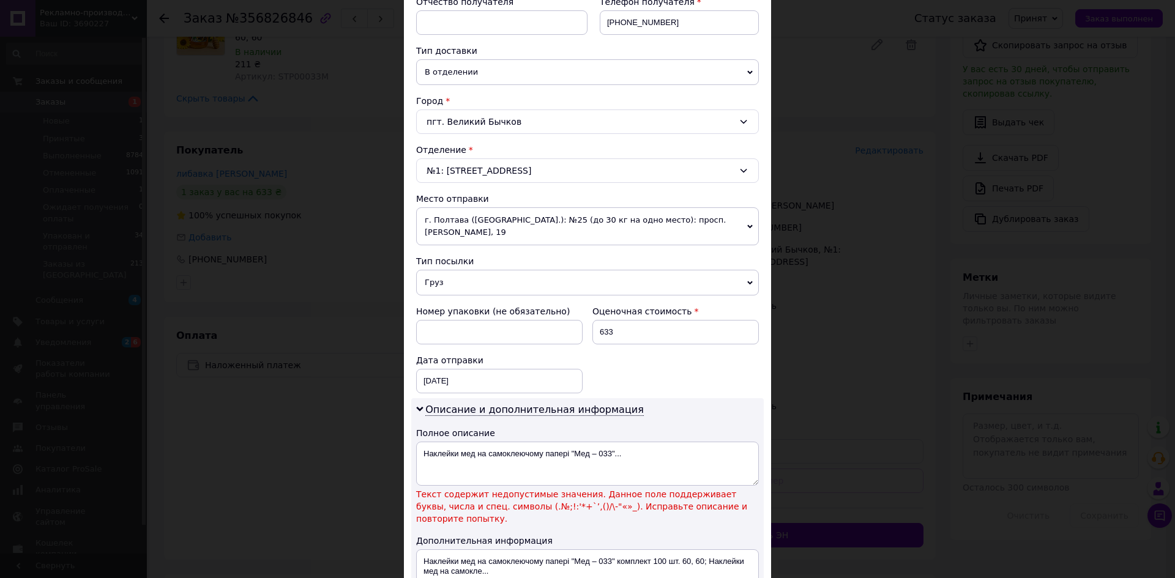
scroll to position [428, 0]
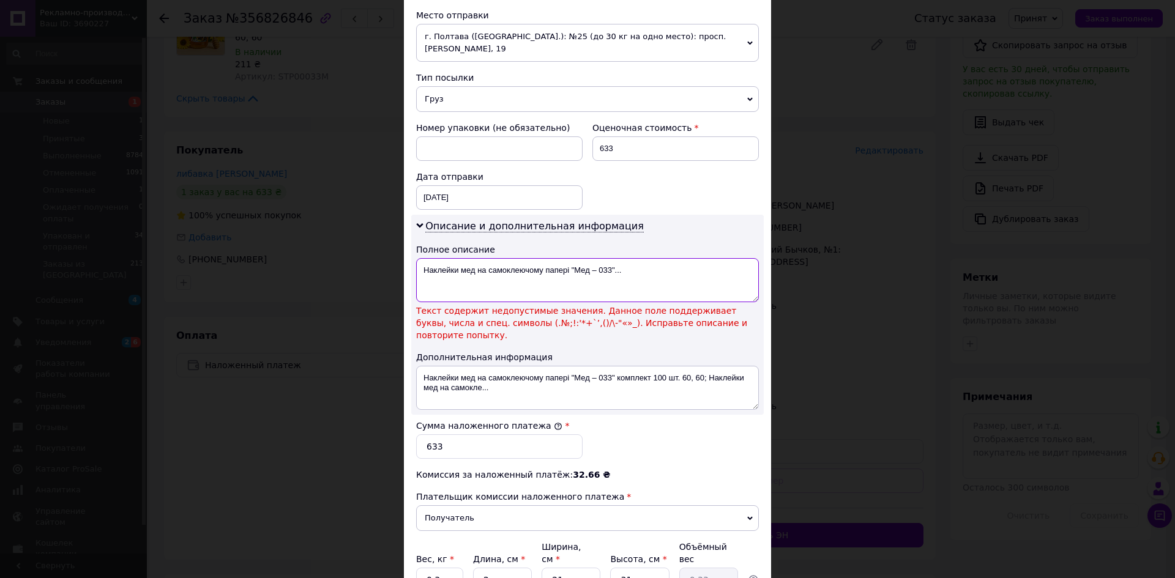
drag, startPoint x: 569, startPoint y: 269, endPoint x: 682, endPoint y: 274, distance: 113.4
click at [682, 274] on textarea "Наклейки мед на самоклеючому папері "Мед – 033"..." at bounding box center [587, 280] width 343 height 44
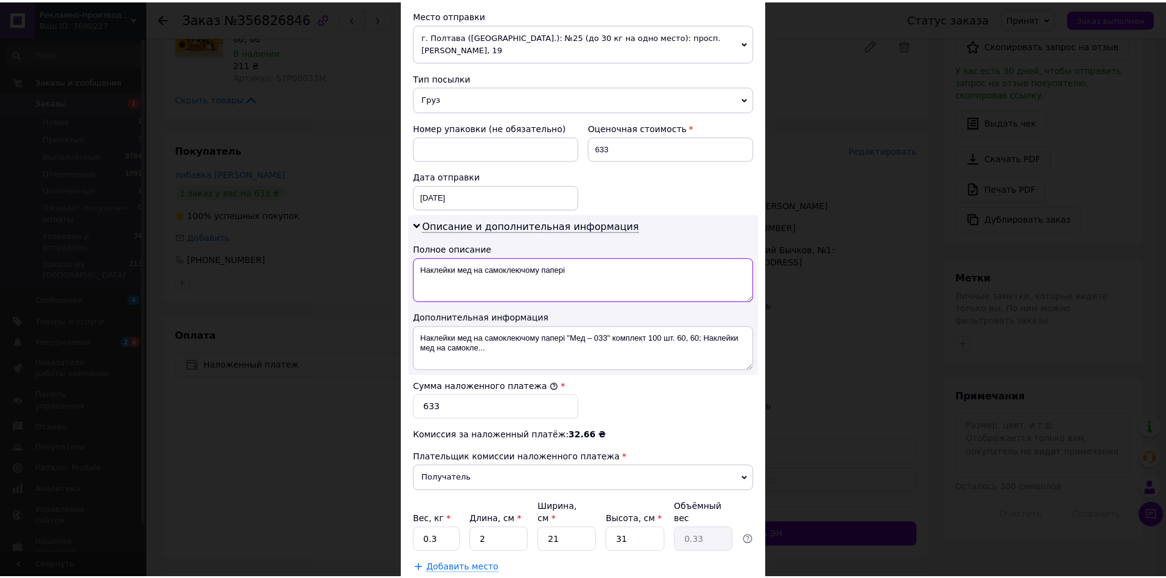
scroll to position [505, 0]
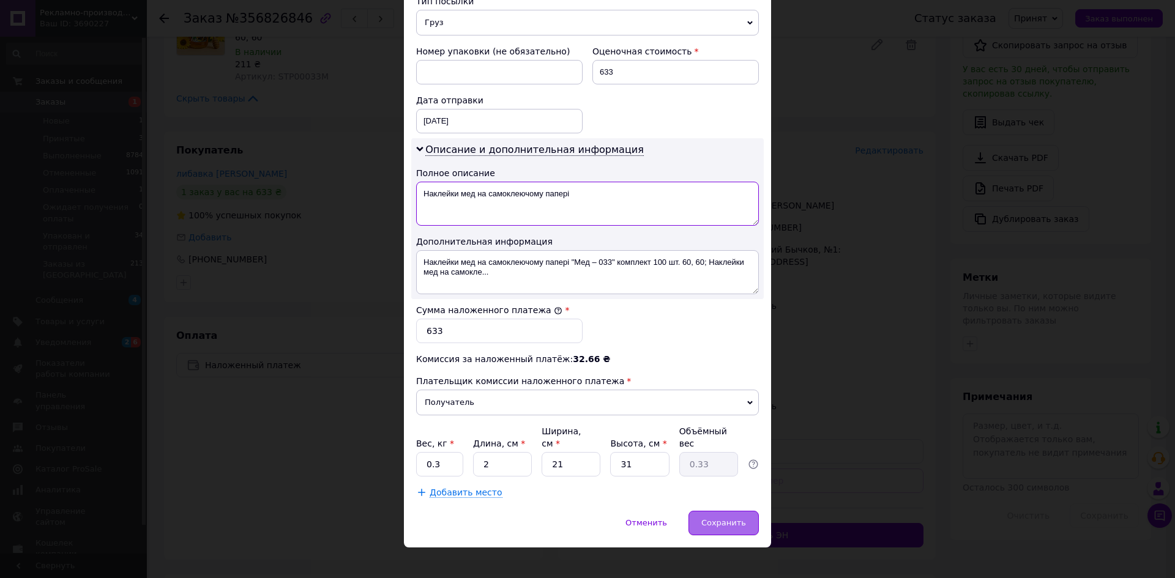
type textarea "Наклейки мед на самоклеючому папері"
click at [733, 518] on span "Сохранить" at bounding box center [723, 522] width 45 height 9
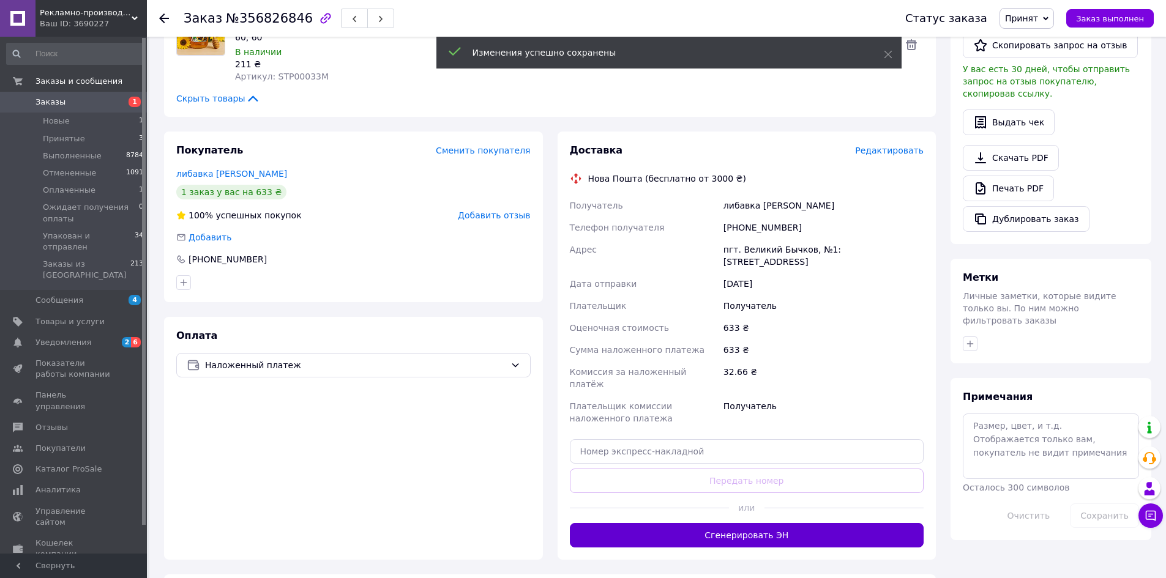
click at [752, 523] on button "Сгенерировать ЭН" at bounding box center [747, 535] width 354 height 24
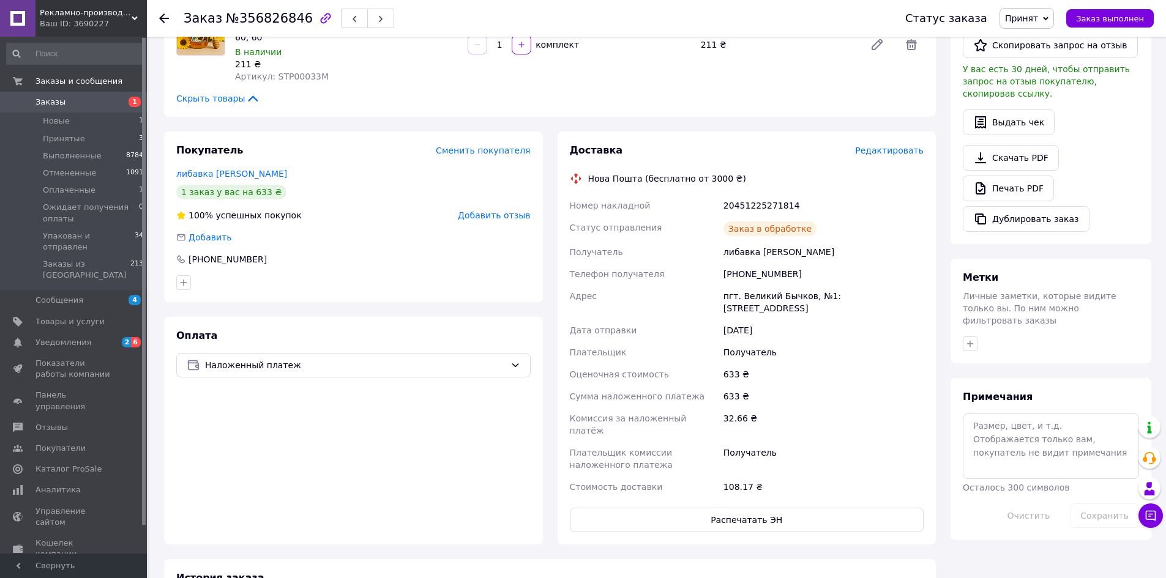
scroll to position [490, 0]
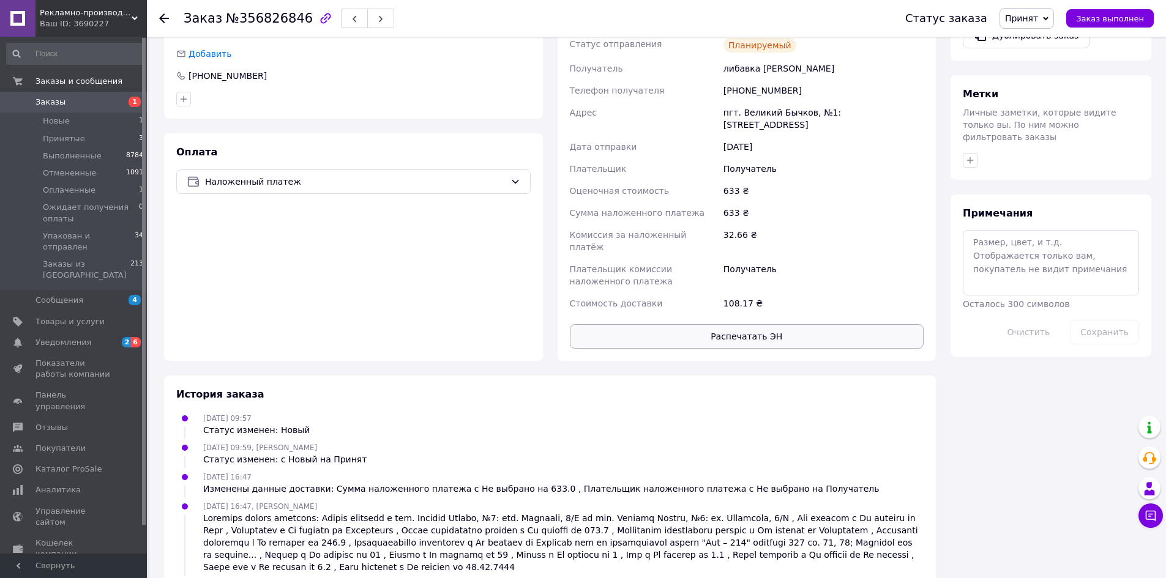
click at [755, 324] on button "Распечатать ЭН" at bounding box center [747, 336] width 354 height 24
click at [1044, 24] on span "Принят" at bounding box center [1027, 18] width 54 height 21
click at [1055, 115] on li "Упакован и отправлен" at bounding box center [1066, 116] width 132 height 18
click at [59, 140] on span "Принятые" at bounding box center [64, 138] width 42 height 11
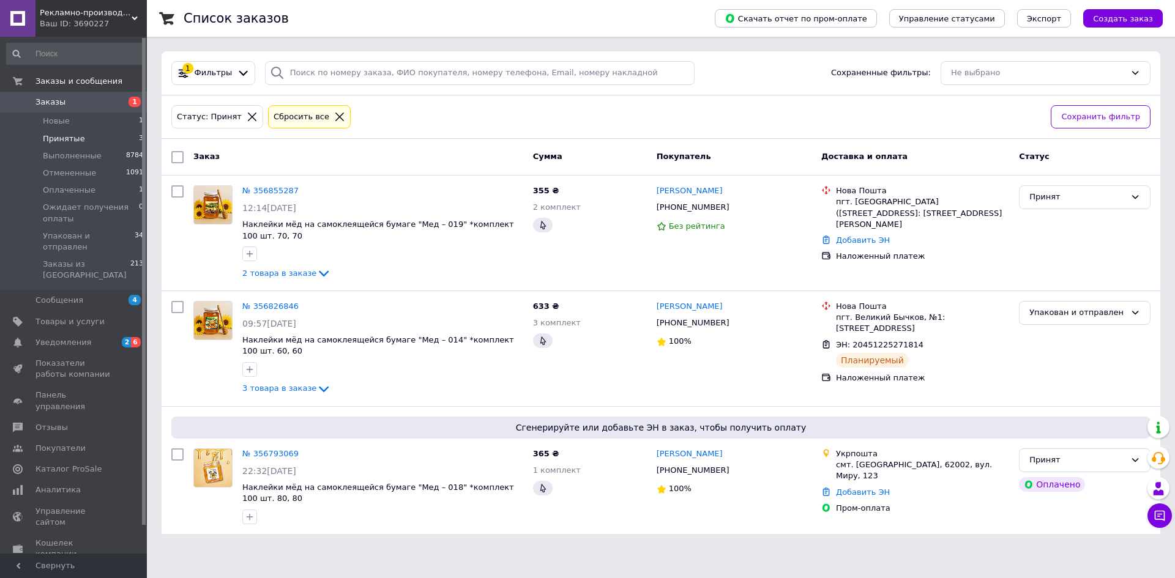
click at [67, 135] on span "Принятые" at bounding box center [64, 138] width 42 height 11
click at [263, 192] on link "№ 356855287" at bounding box center [270, 190] width 56 height 9
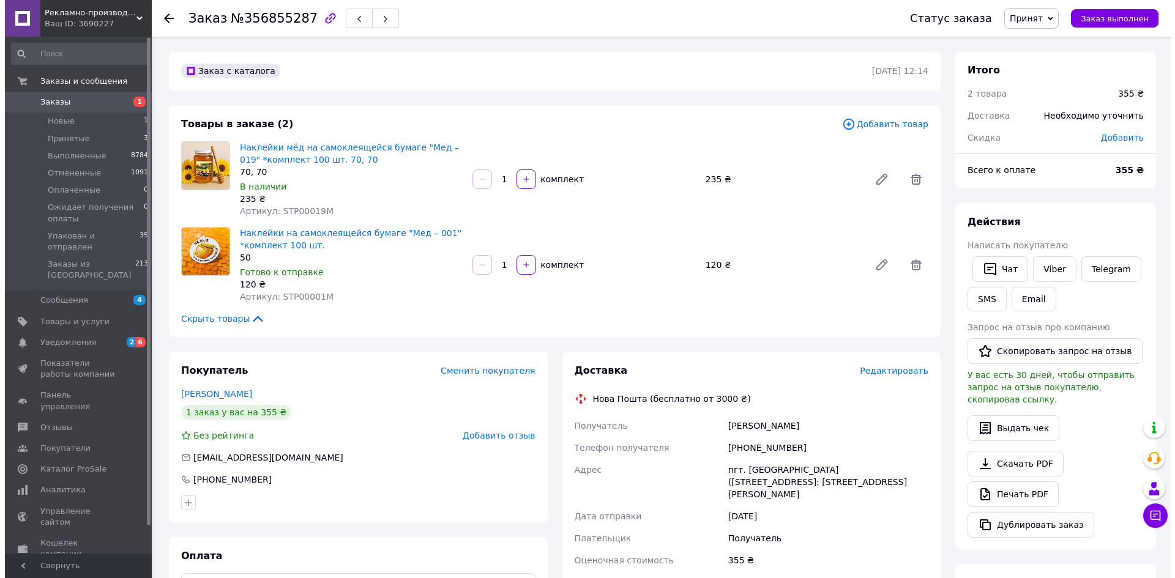
scroll to position [306, 0]
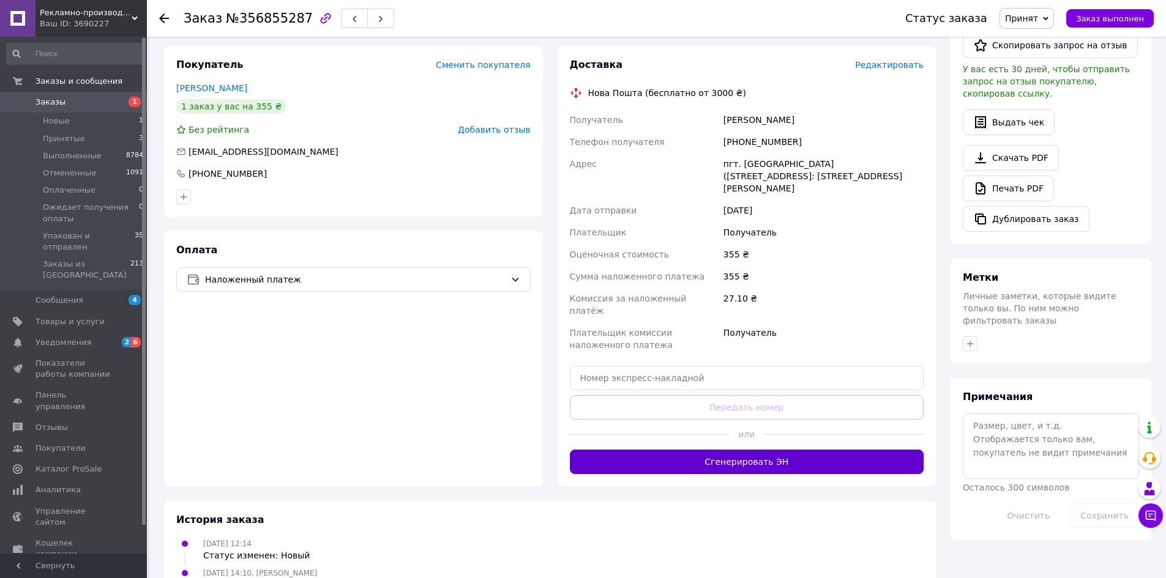
click at [749, 450] on button "Сгенерировать ЭН" at bounding box center [747, 462] width 354 height 24
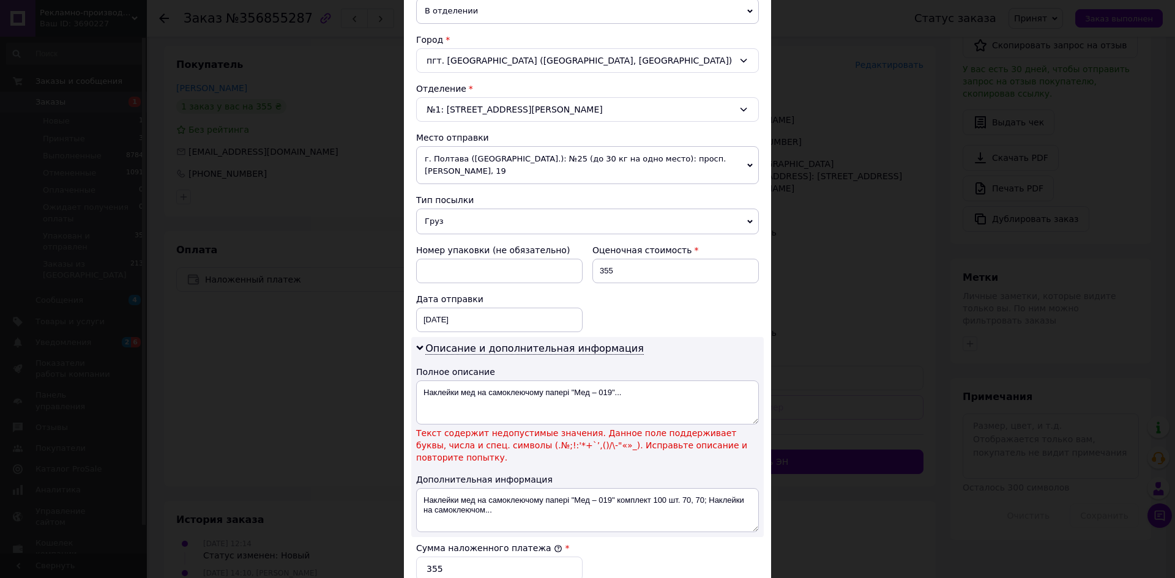
scroll to position [428, 0]
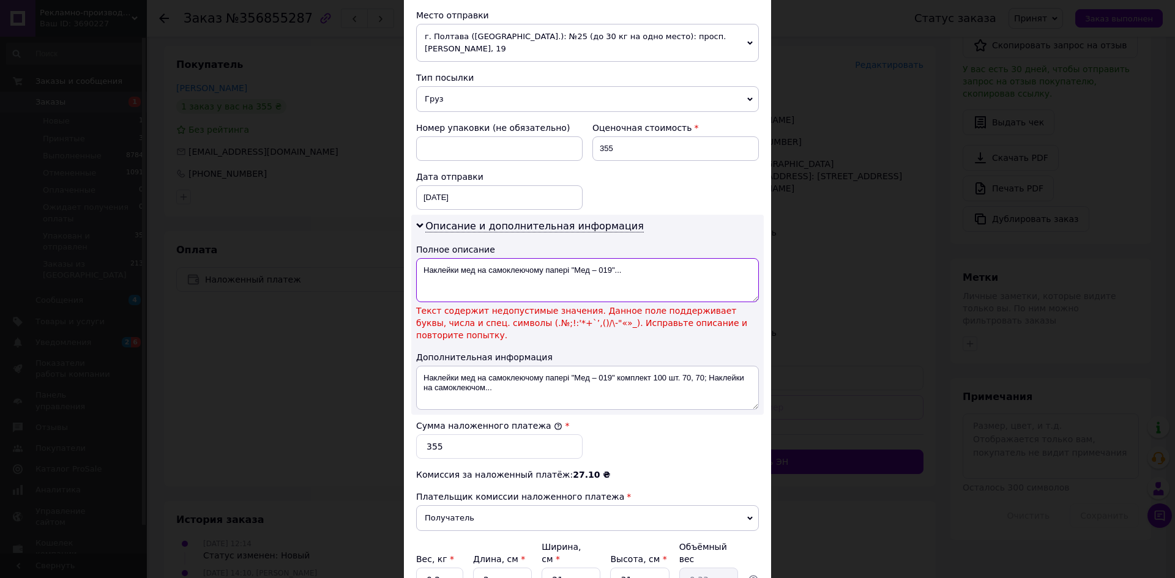
drag, startPoint x: 570, startPoint y: 269, endPoint x: 670, endPoint y: 277, distance: 100.7
click at [670, 277] on textarea "Наклейки мед на самоклеючому папері "Мед – 019"..." at bounding box center [587, 280] width 343 height 44
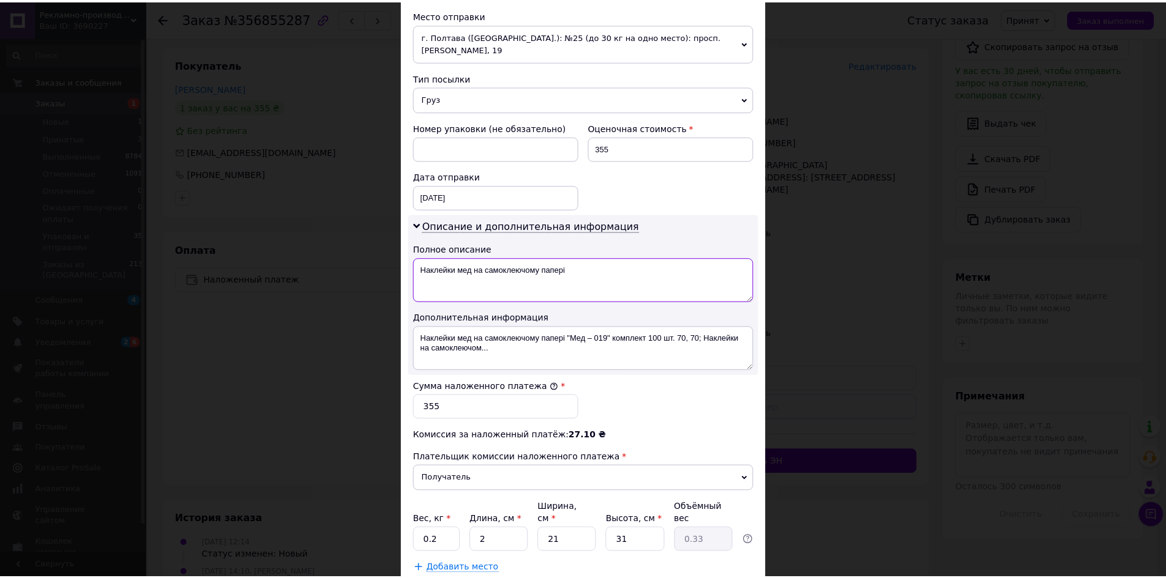
scroll to position [505, 0]
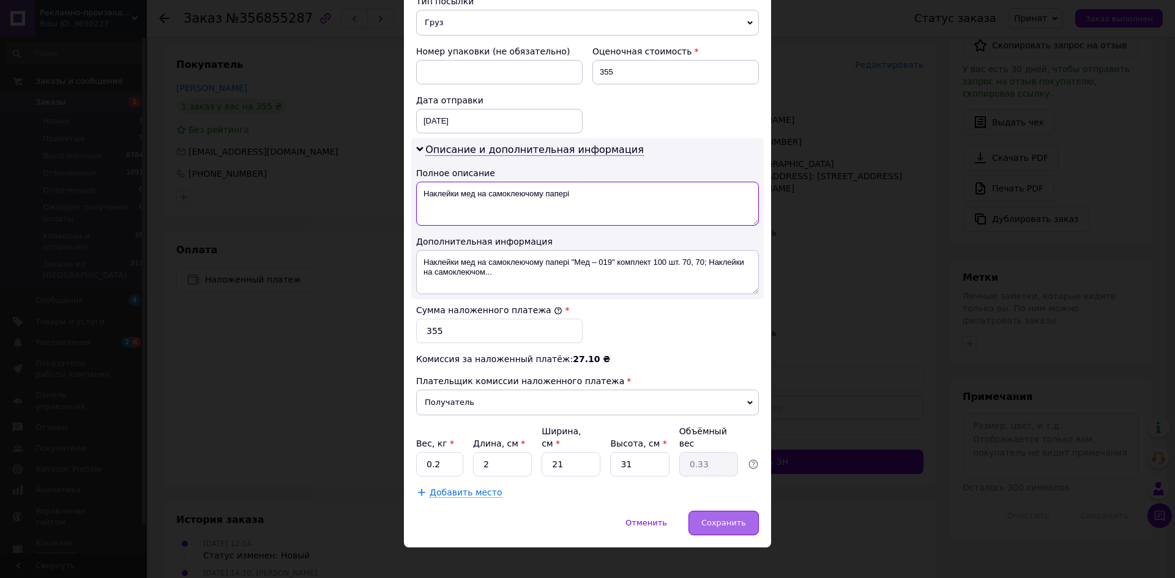
type textarea "Наклейки мед на самоклеючому папері"
click at [739, 518] on span "Сохранить" at bounding box center [723, 522] width 45 height 9
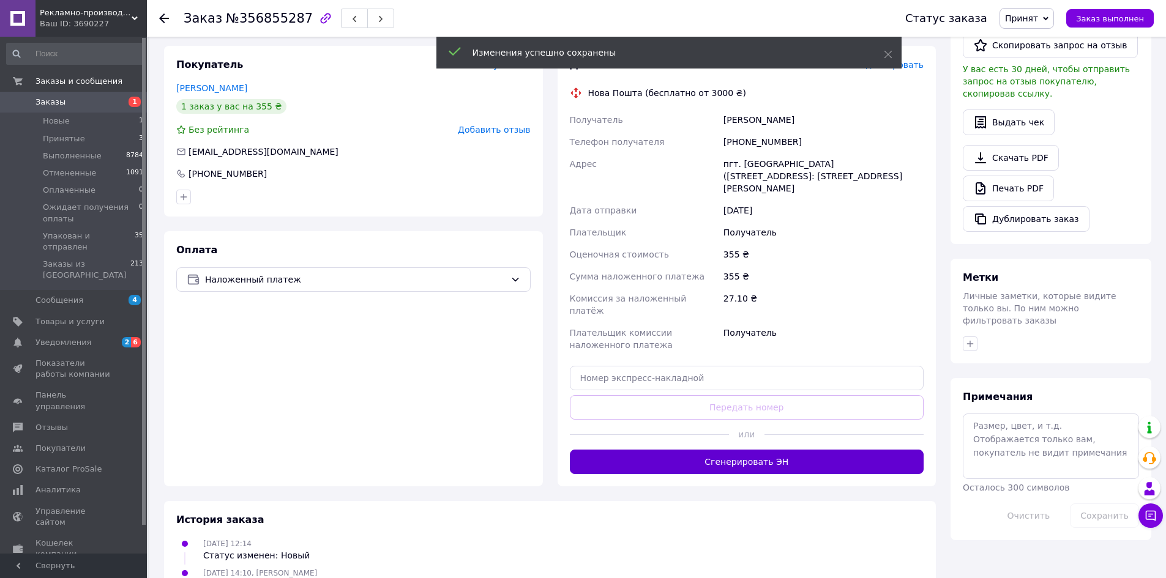
click at [793, 451] on button "Сгенерировать ЭН" at bounding box center [747, 462] width 354 height 24
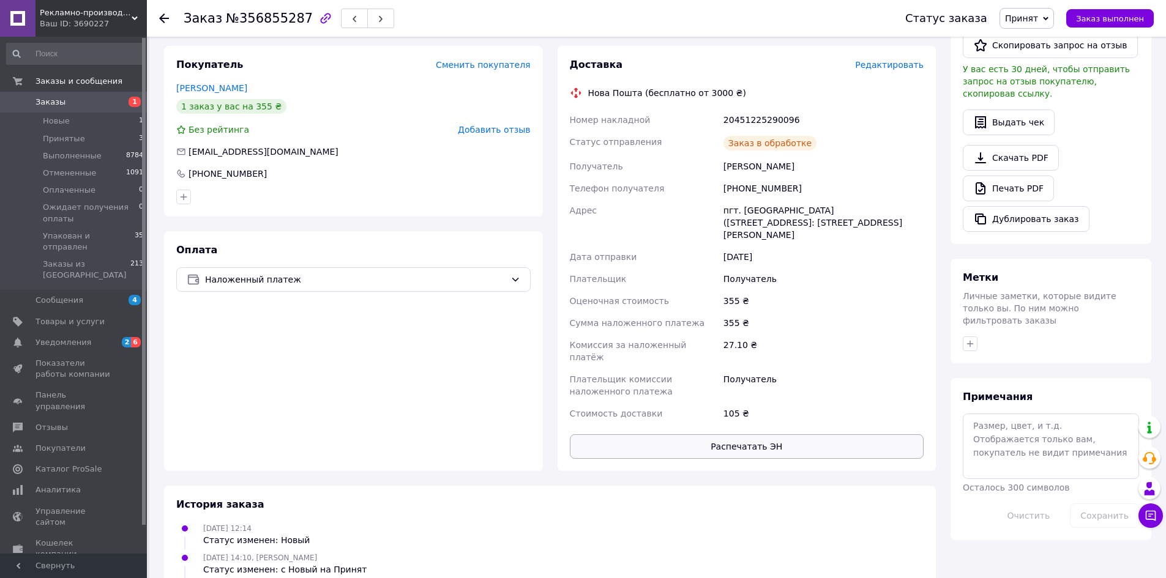
click at [784, 435] on button "Распечатать ЭН" at bounding box center [747, 447] width 354 height 24
click at [1049, 19] on span "Принят" at bounding box center [1027, 18] width 54 height 21
drag, startPoint x: 1041, startPoint y: 119, endPoint x: 1023, endPoint y: 116, distance: 17.4
click at [1040, 119] on li "Упакован и отправлен" at bounding box center [1066, 116] width 132 height 18
click at [86, 233] on span "Упакован и отправлен" at bounding box center [89, 242] width 92 height 22
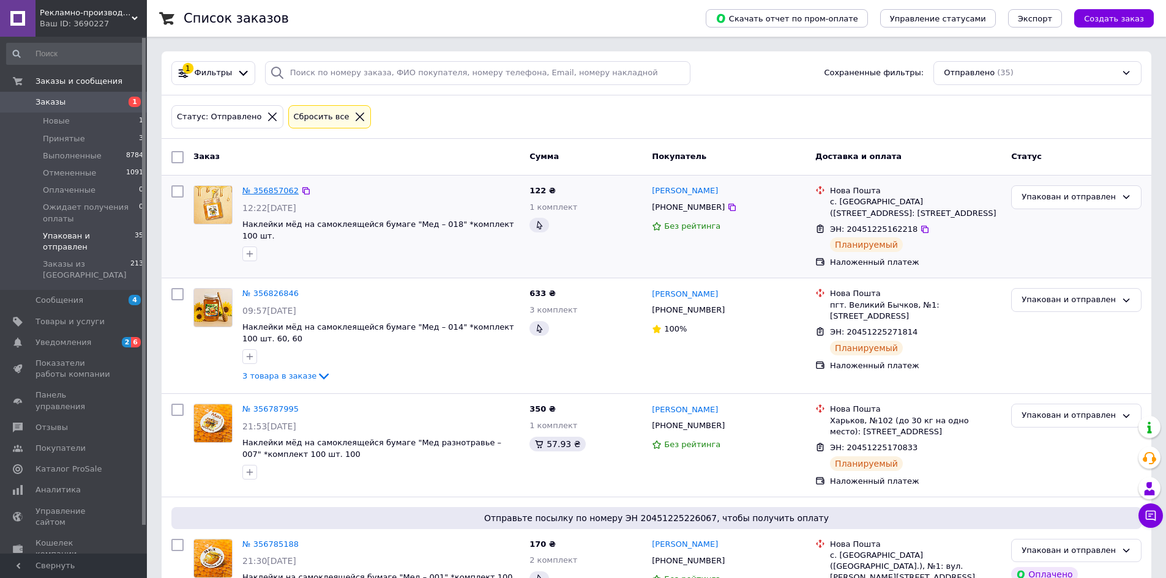
click at [263, 190] on link "№ 356857062" at bounding box center [270, 190] width 56 height 9
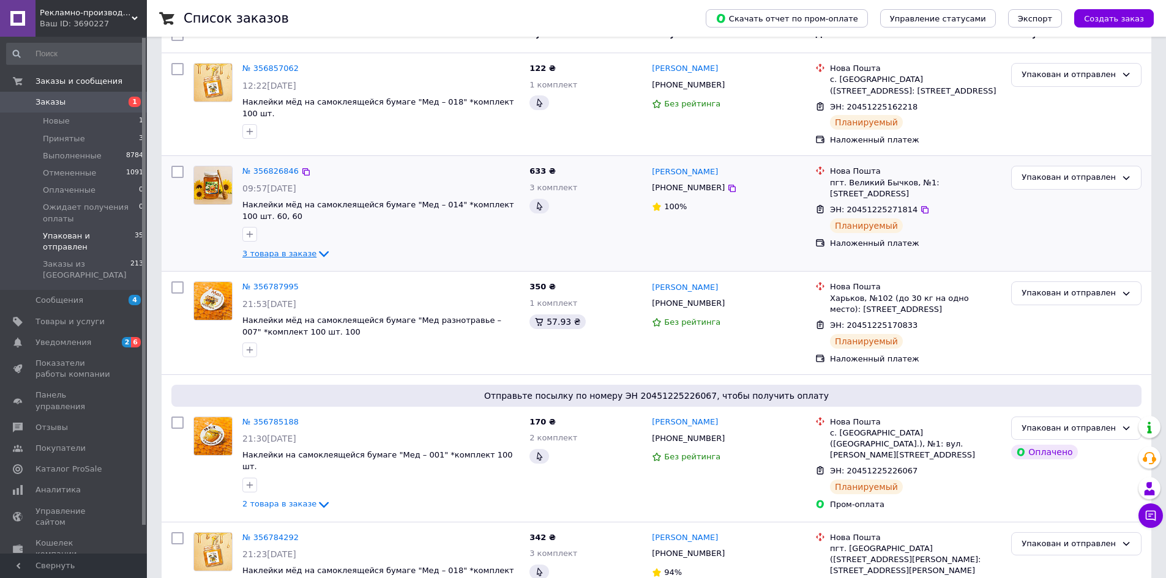
click at [318, 247] on icon at bounding box center [323, 254] width 15 height 15
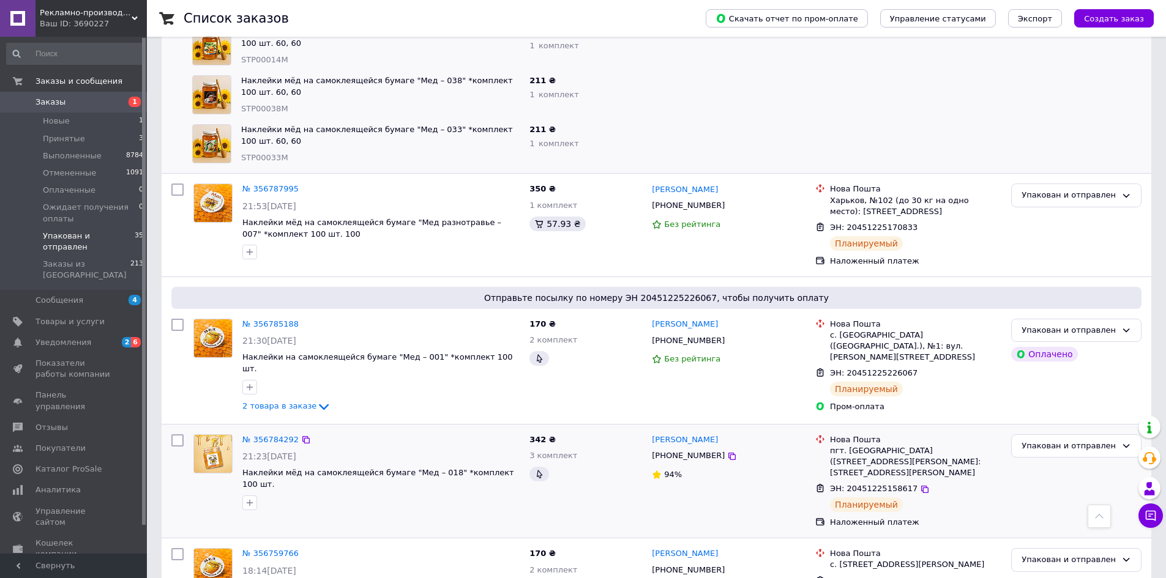
scroll to position [428, 0]
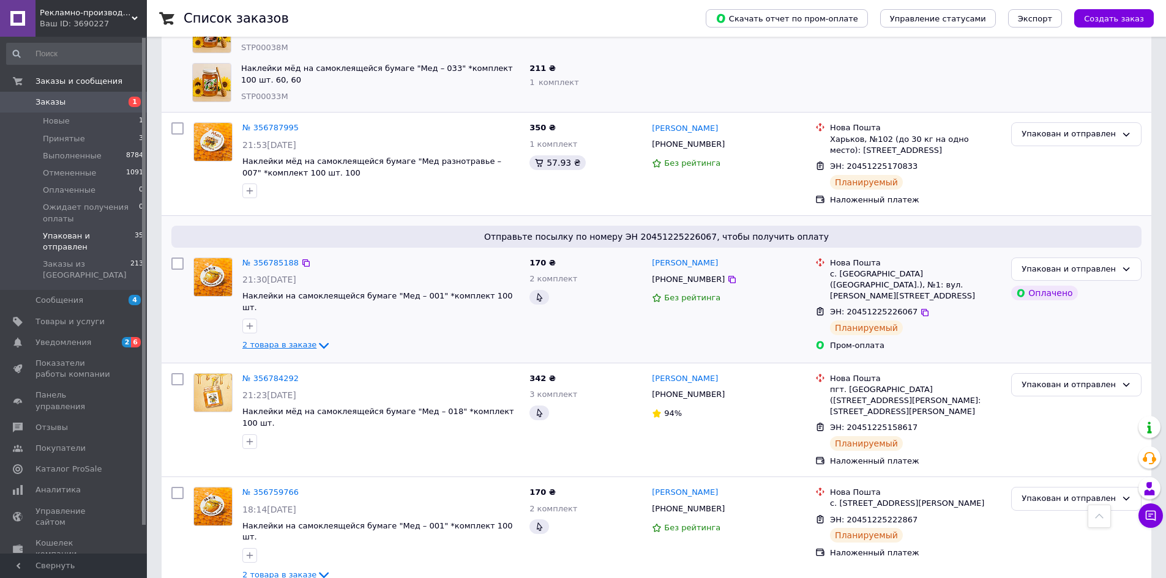
click at [316, 338] on icon at bounding box center [323, 345] width 15 height 15
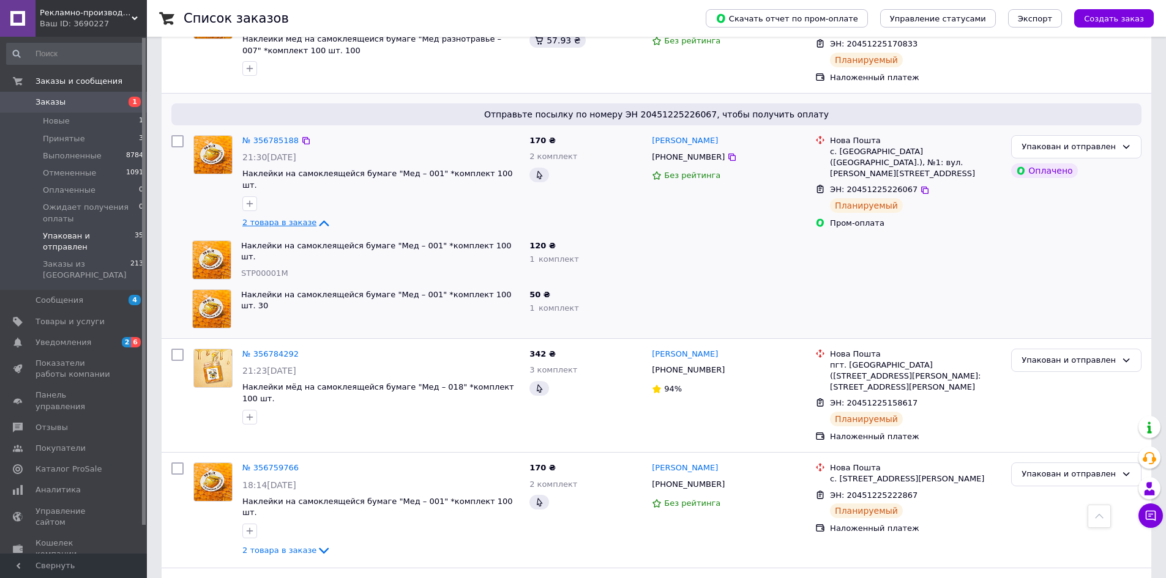
scroll to position [673, 0]
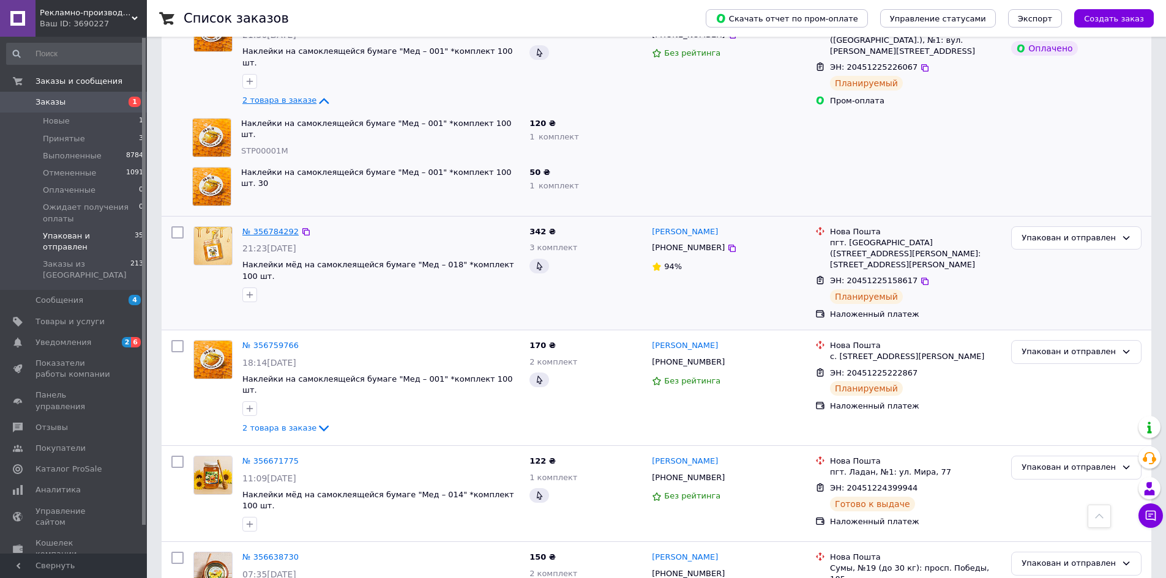
click at [277, 227] on link "№ 356784292" at bounding box center [270, 231] width 56 height 9
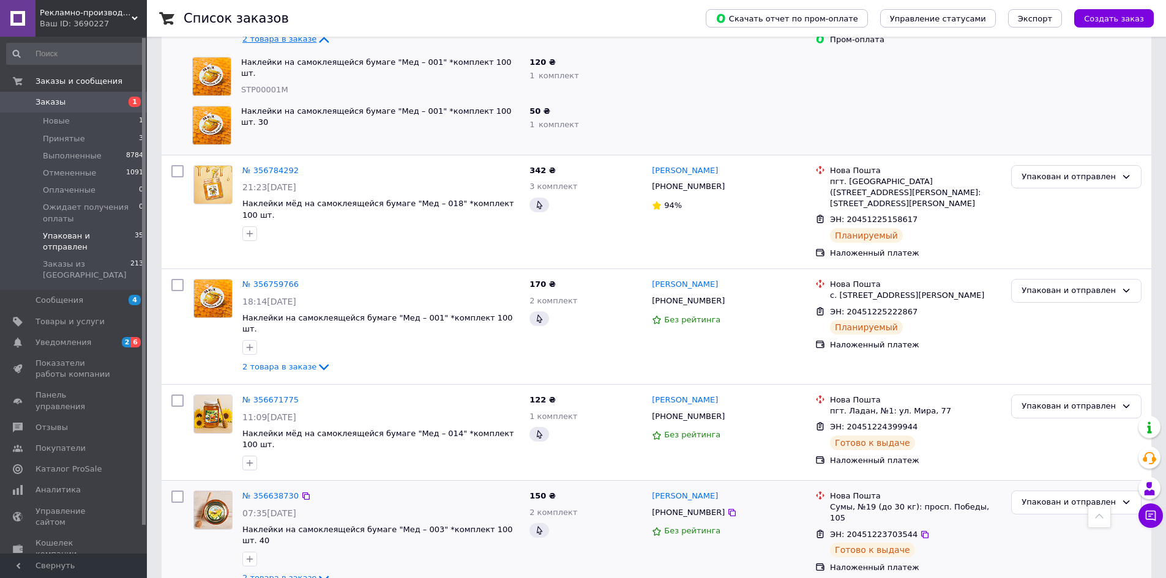
scroll to position [918, 0]
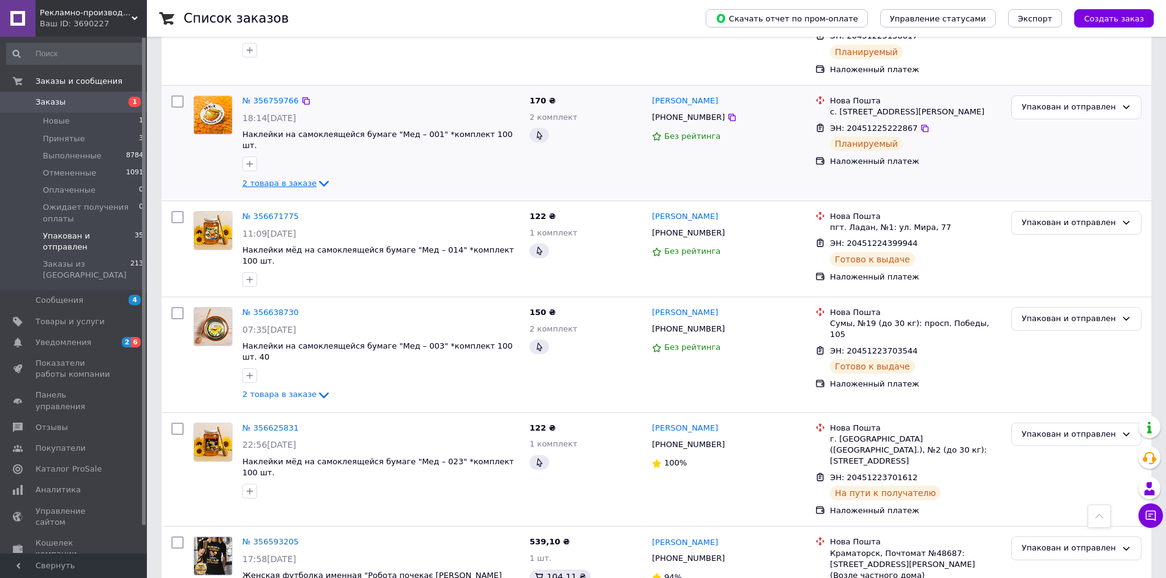
click at [316, 176] on icon at bounding box center [323, 183] width 15 height 15
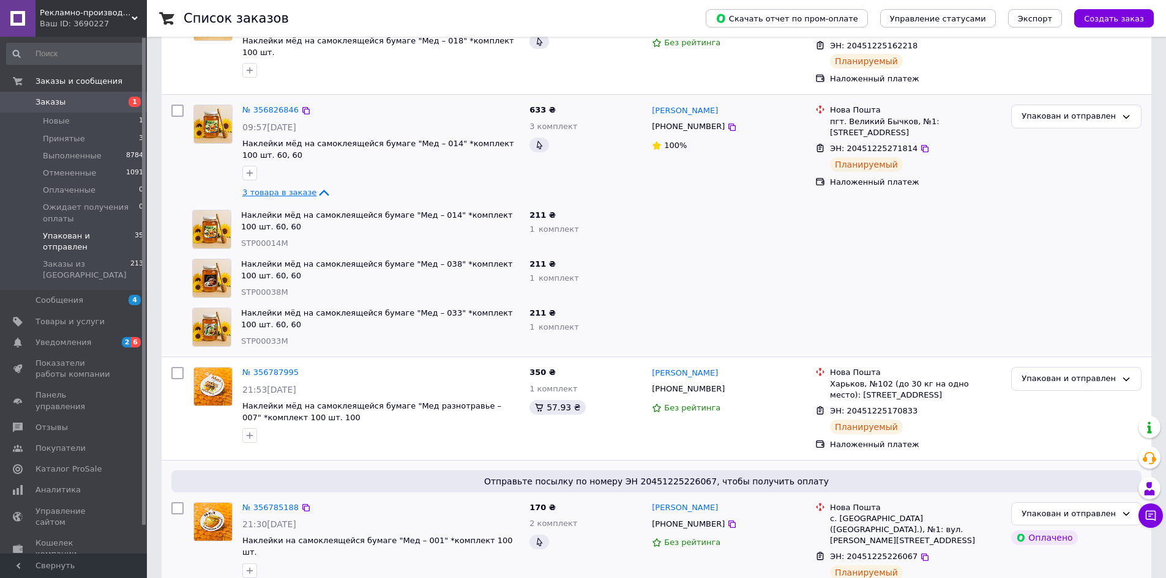
scroll to position [0, 0]
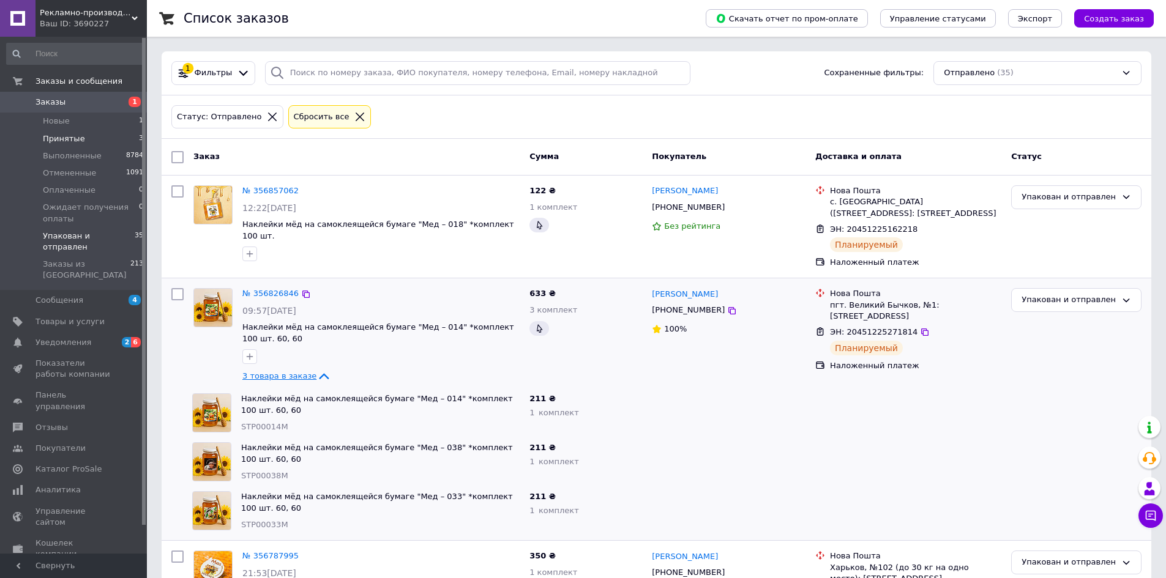
click at [74, 141] on span "Принятые" at bounding box center [64, 138] width 42 height 11
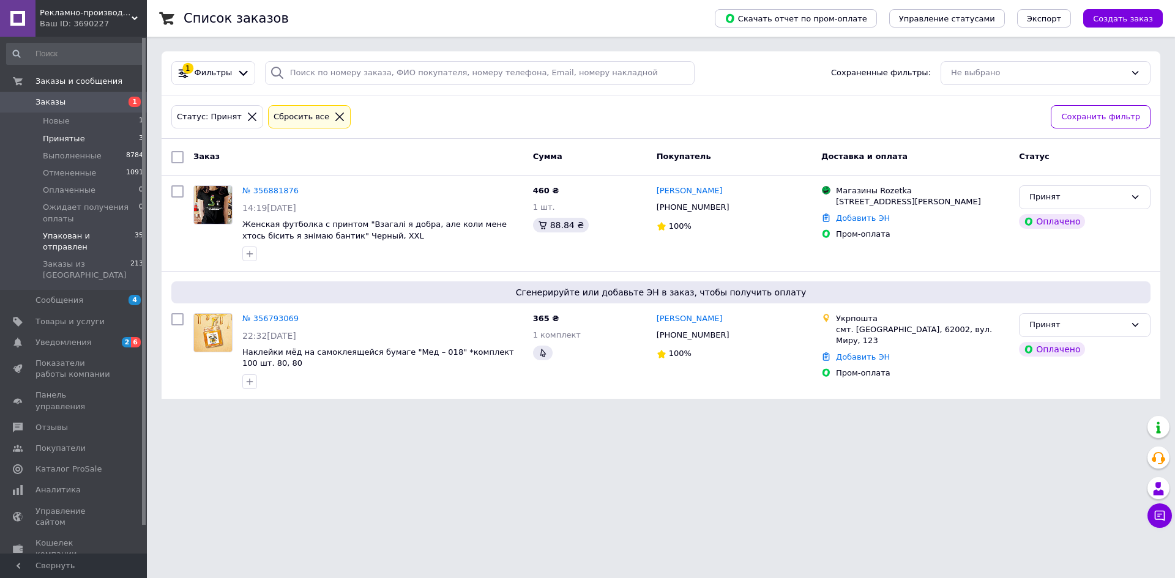
click at [78, 236] on span "Упакован и отправлен" at bounding box center [89, 242] width 92 height 22
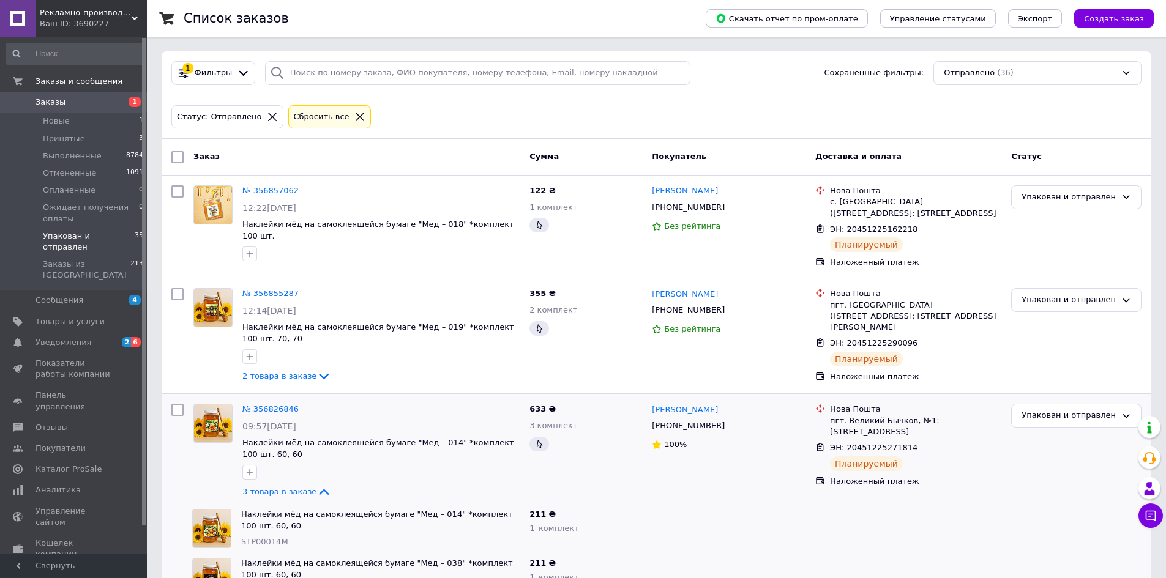
scroll to position [61, 0]
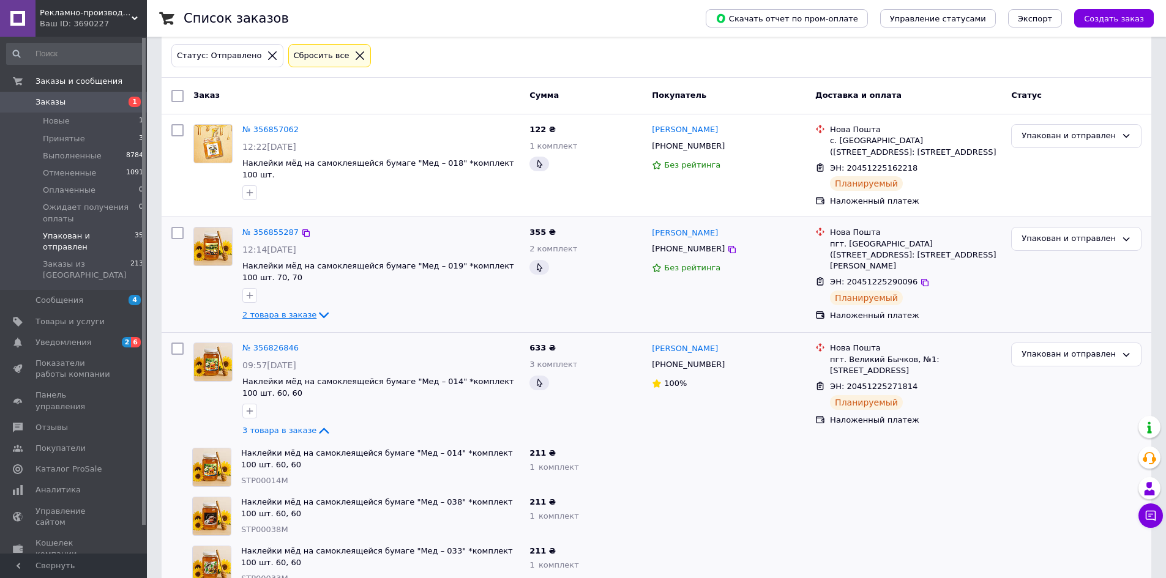
click at [316, 308] on icon at bounding box center [323, 315] width 15 height 15
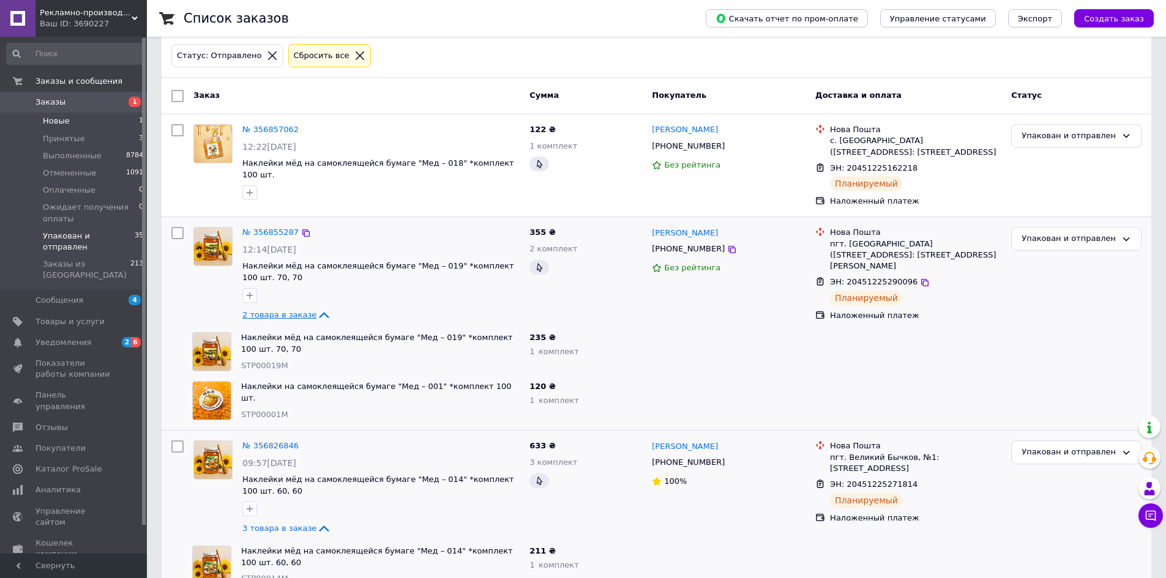
click at [60, 124] on span "Новые" at bounding box center [56, 121] width 27 height 11
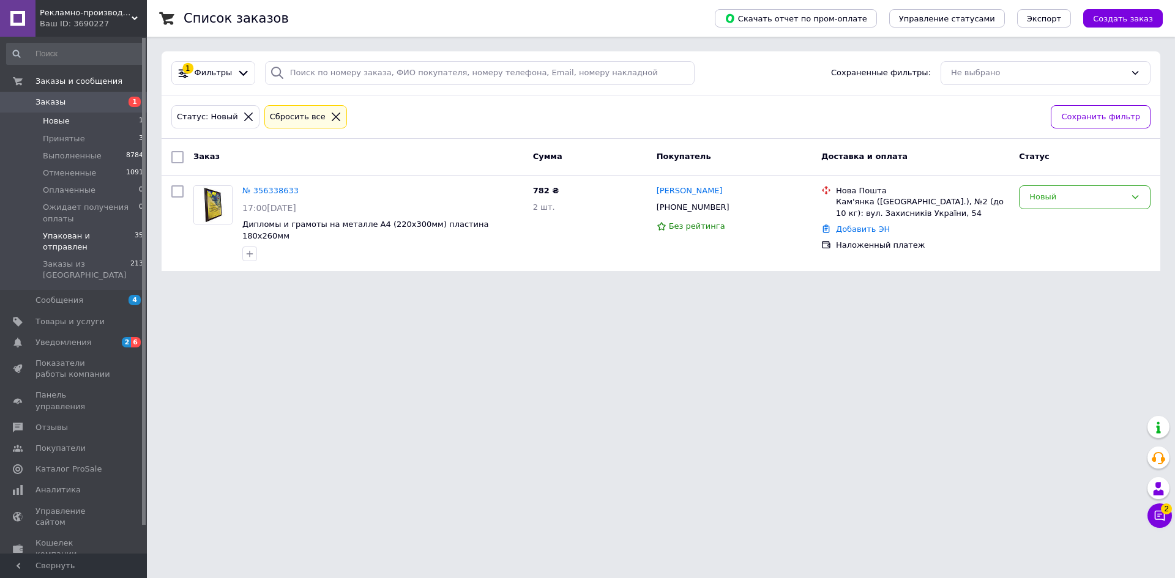
click at [83, 236] on span "Упакован и отправлен" at bounding box center [89, 242] width 92 height 22
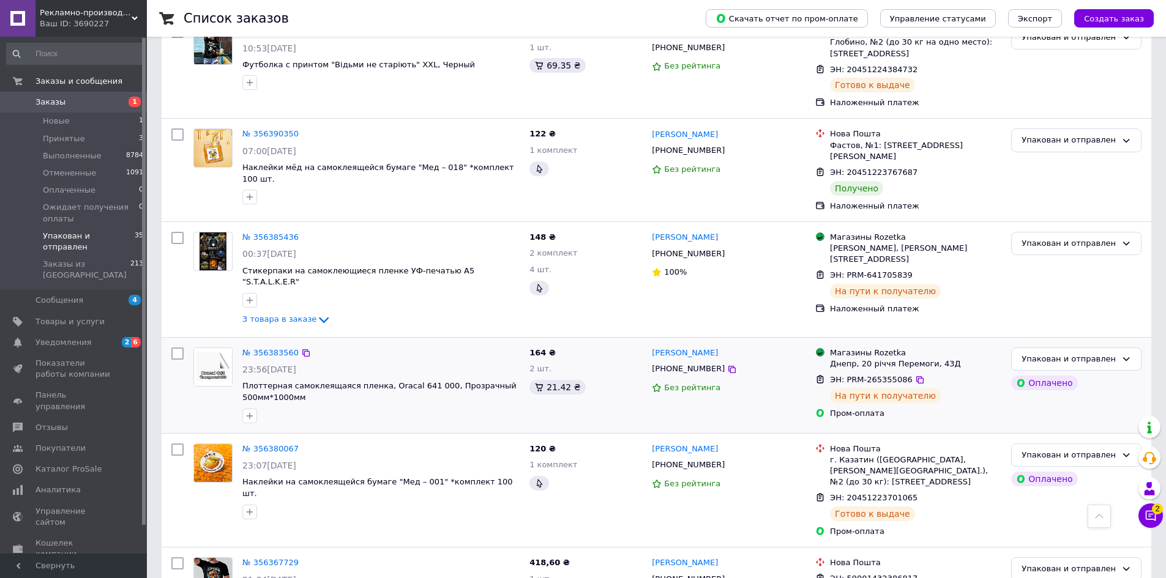
scroll to position [2059, 0]
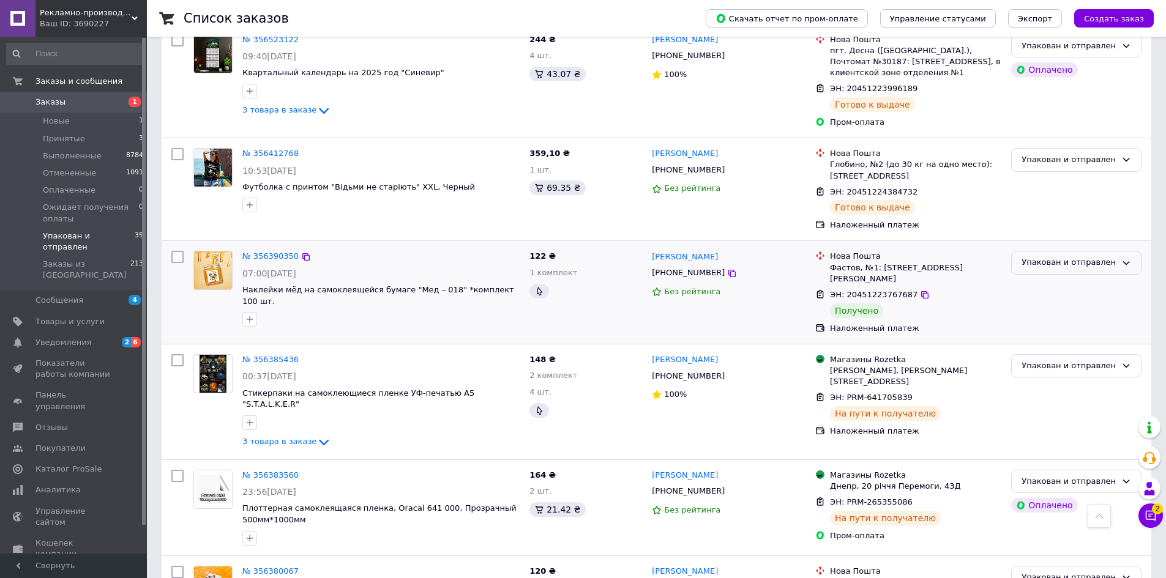
click at [1076, 256] on div "Упакован и отправлен" at bounding box center [1069, 262] width 95 height 13
click at [1060, 300] on li "Выполнен" at bounding box center [1076, 311] width 129 height 23
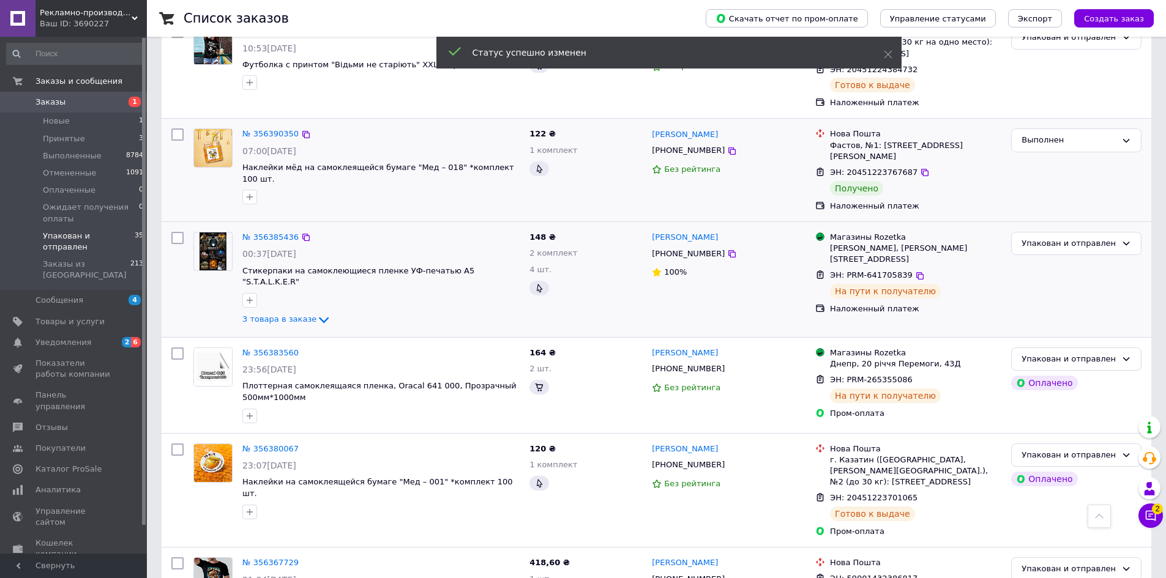
scroll to position [2181, 0]
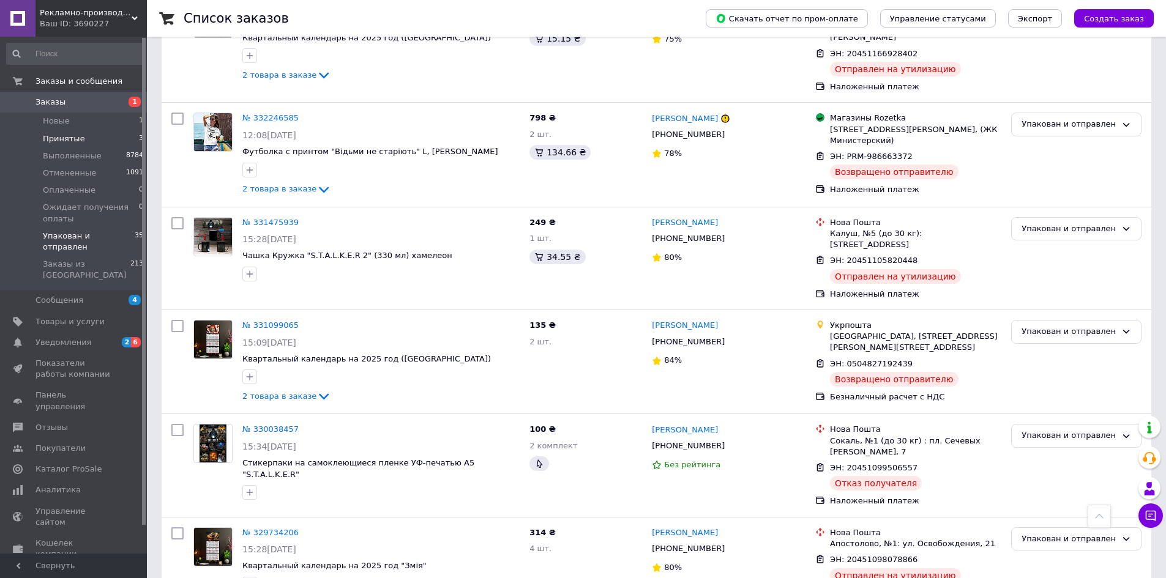
scroll to position [1091, 0]
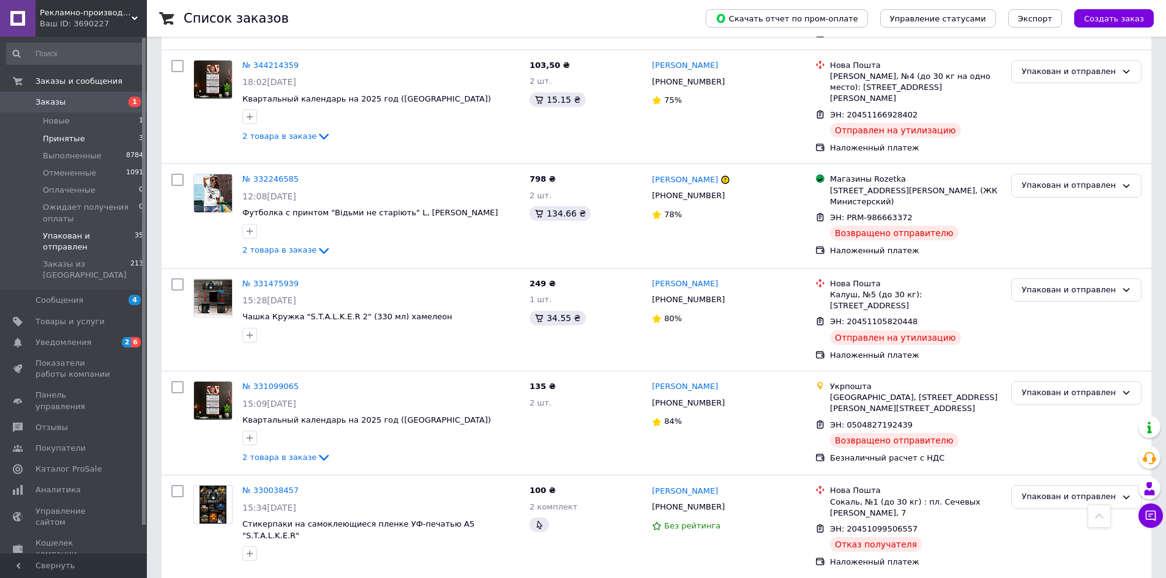
click at [61, 140] on span "Принятые" at bounding box center [64, 138] width 42 height 11
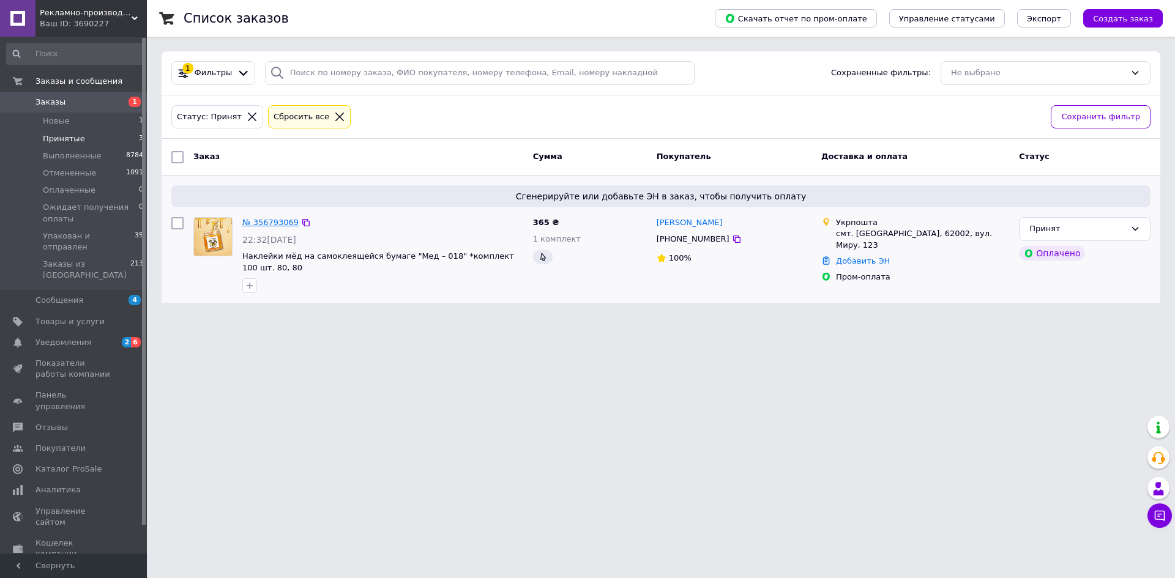
click at [263, 220] on link "№ 356793069" at bounding box center [270, 222] width 56 height 9
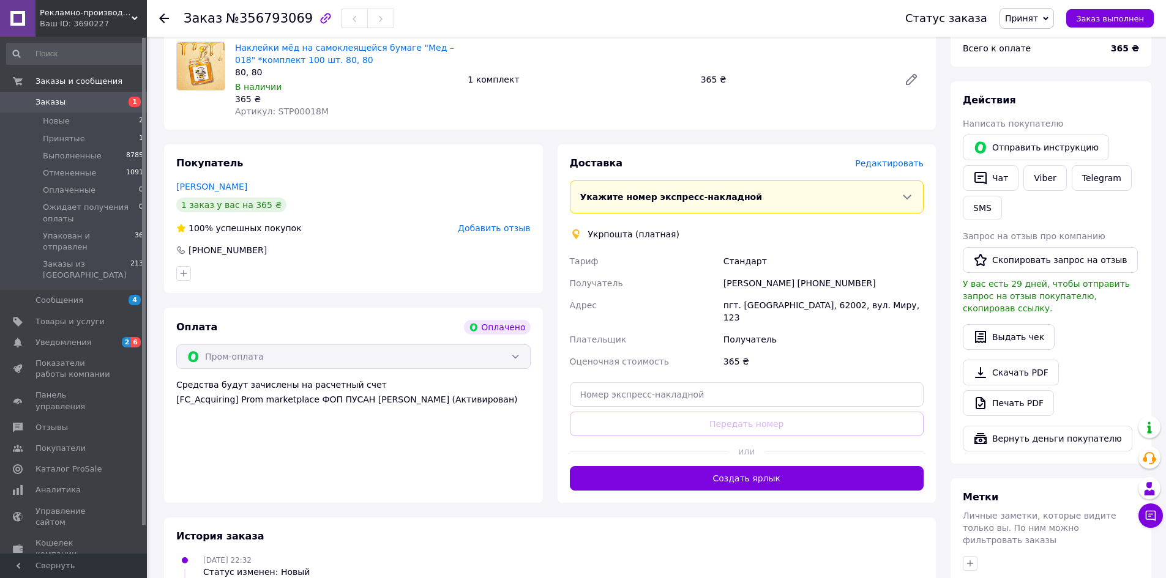
scroll to position [588, 0]
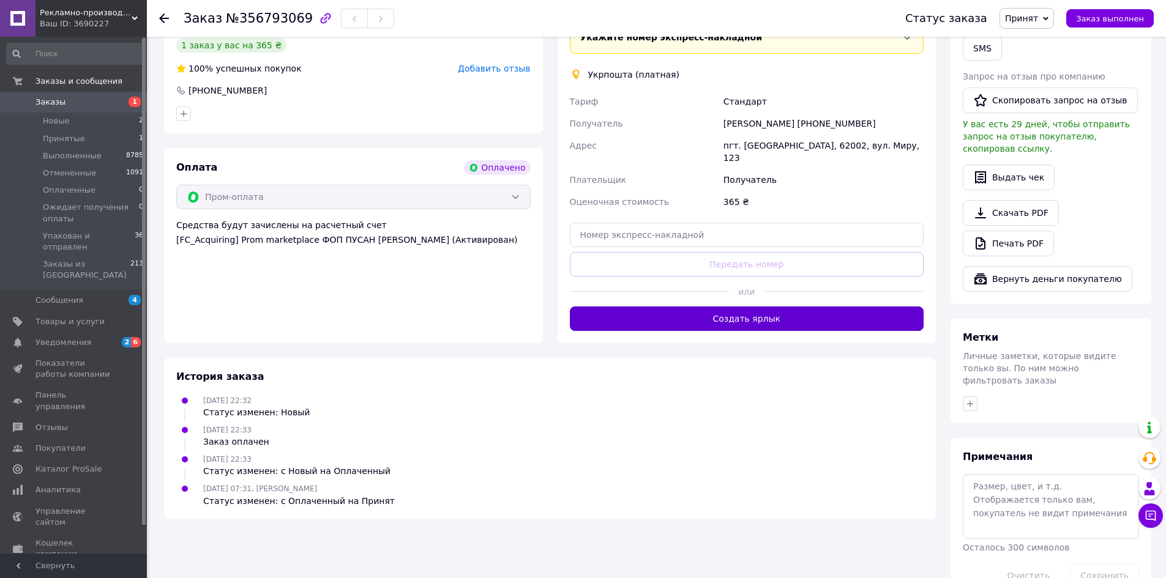
click at [802, 307] on button "Создать ярлык" at bounding box center [747, 319] width 354 height 24
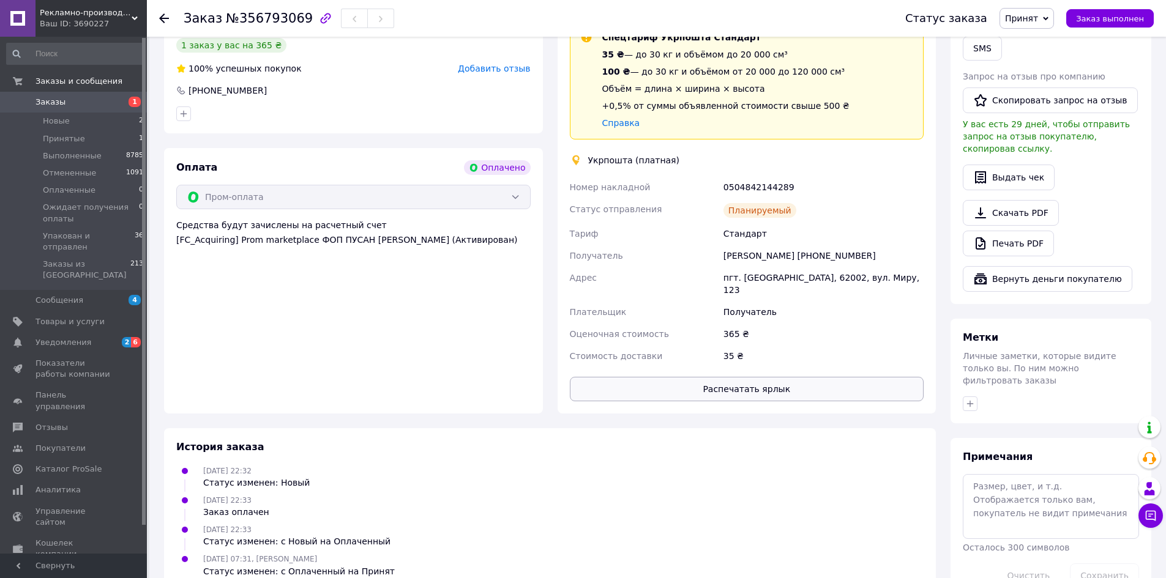
click at [768, 377] on button "Распечатать ярлык" at bounding box center [747, 389] width 354 height 24
click at [724, 377] on button "Распечатать ярлык" at bounding box center [747, 389] width 354 height 24
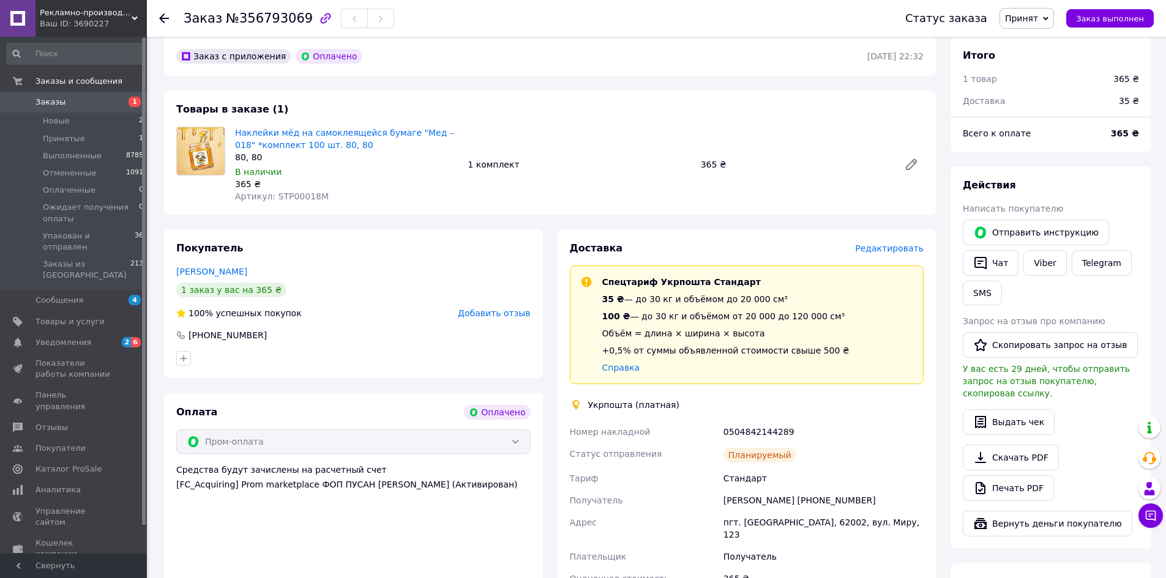
click at [1038, 15] on span "Принят" at bounding box center [1021, 18] width 33 height 10
click at [1046, 117] on li "Упакован и отправлен" at bounding box center [1066, 116] width 132 height 18
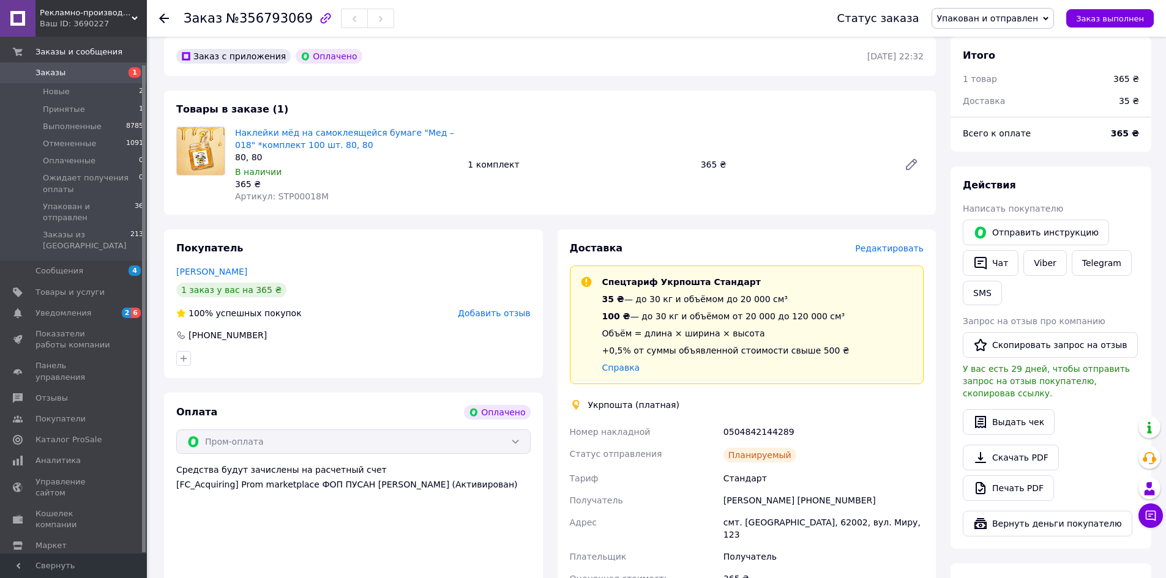
click at [54, 74] on span "Заказы" at bounding box center [51, 72] width 30 height 11
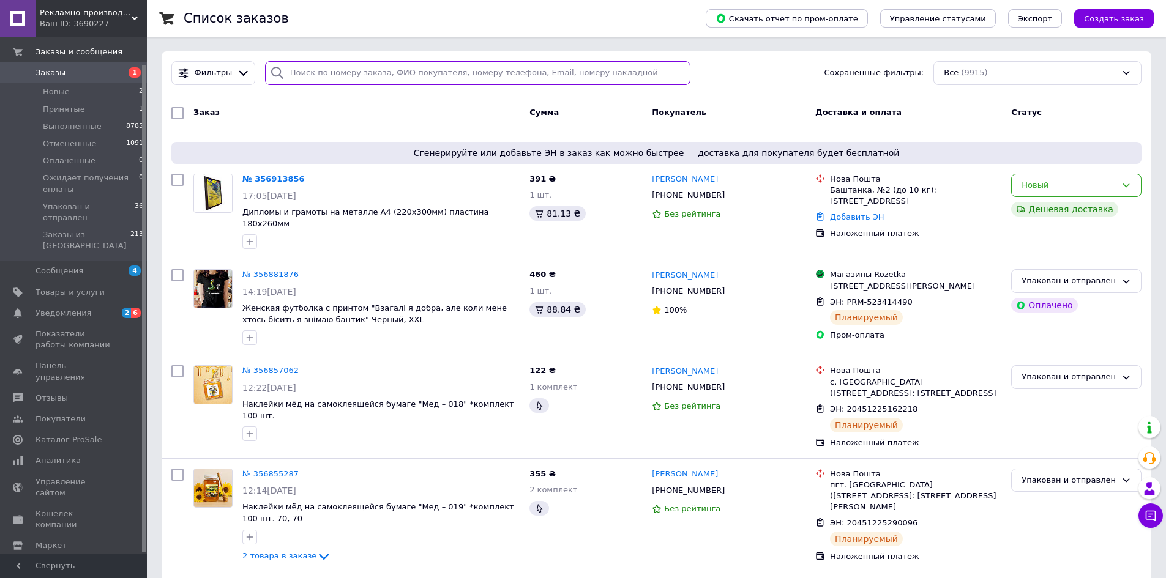
click at [305, 72] on input "search" at bounding box center [478, 73] width 426 height 24
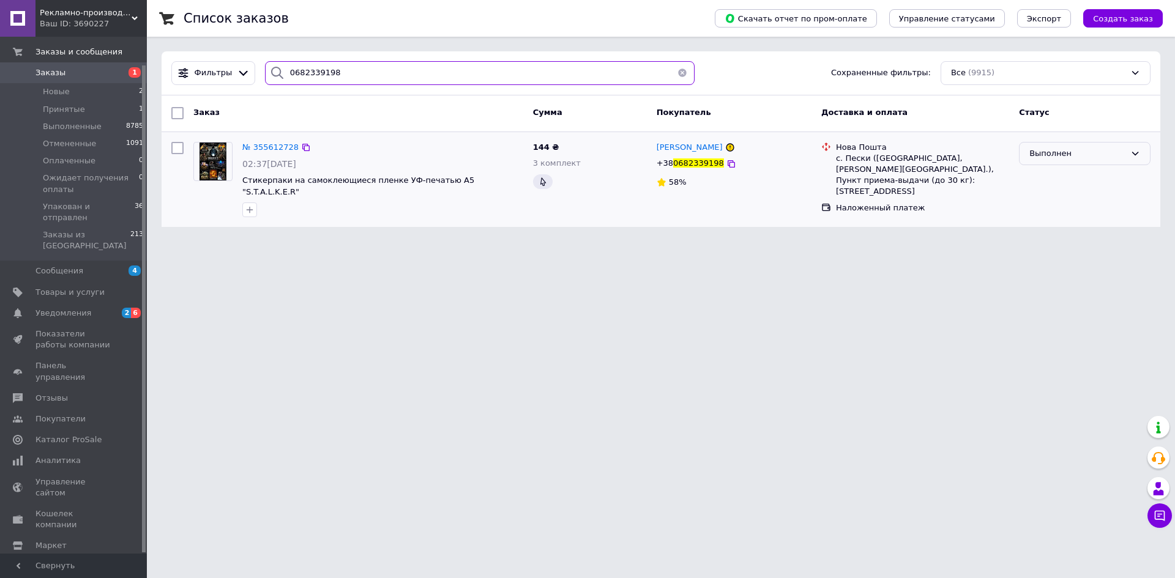
type input "0682339198"
click at [1058, 159] on div "Выполнен" at bounding box center [1078, 154] width 96 height 13
click at [1042, 202] on li "Отменен" at bounding box center [1085, 201] width 130 height 23
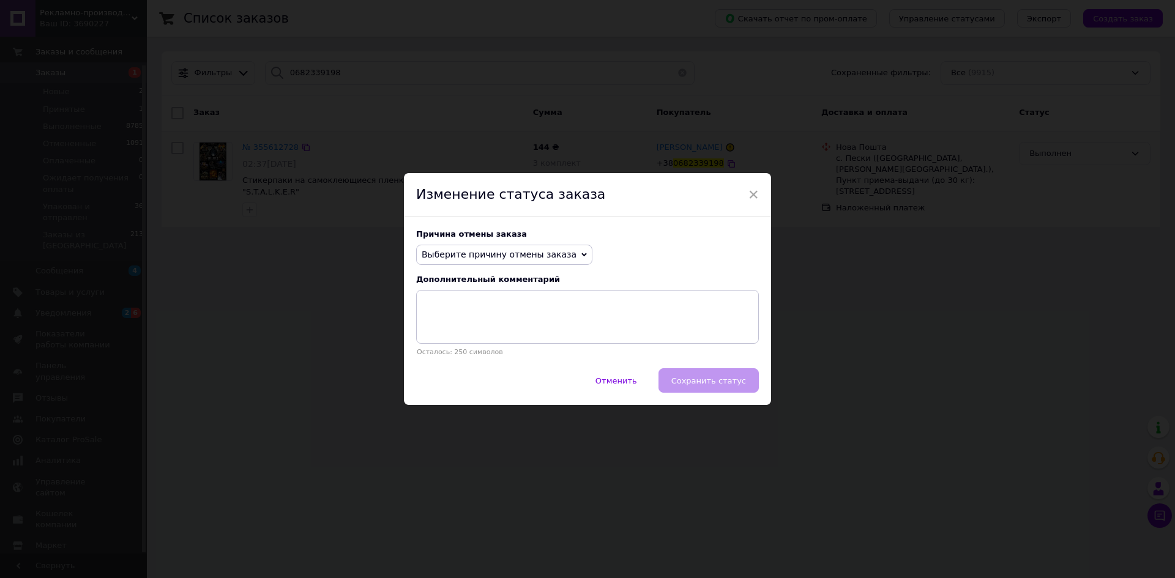
click at [547, 253] on span "Выберите причину отмены заказа" at bounding box center [499, 255] width 155 height 10
click at [480, 315] on li "Оплата не поступила" at bounding box center [504, 312] width 175 height 17
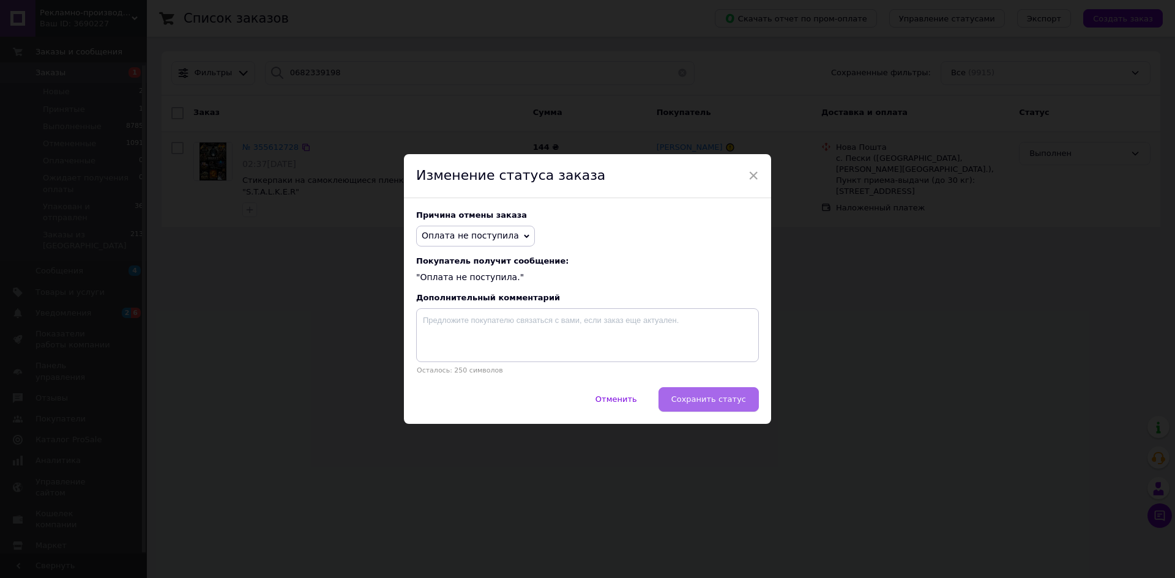
click at [692, 400] on span "Сохранить статус" at bounding box center [708, 399] width 75 height 9
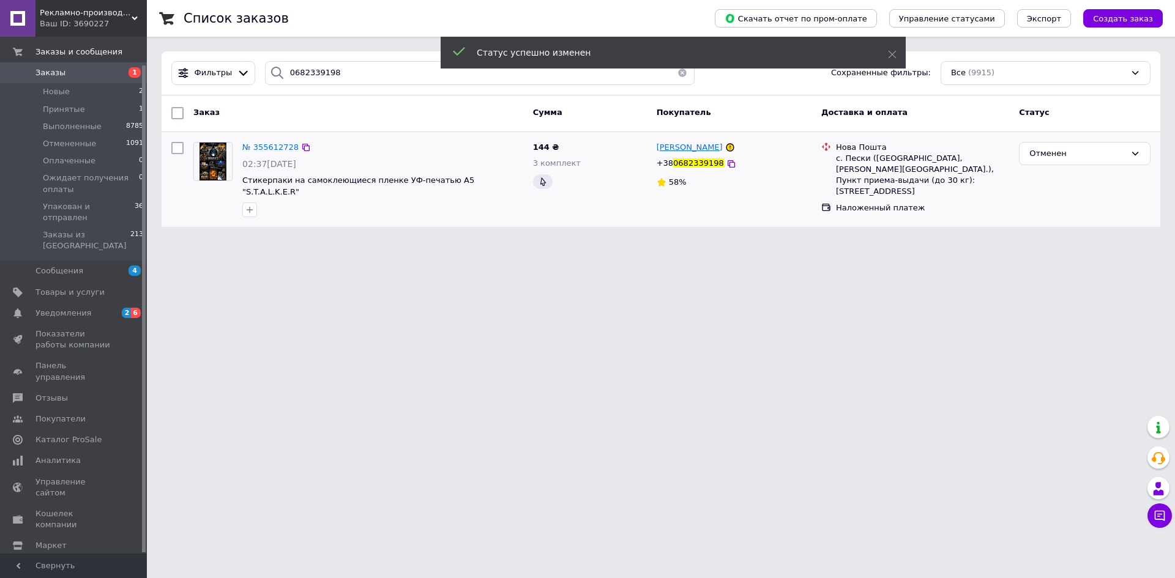
click at [685, 149] on span "[PERSON_NAME]" at bounding box center [690, 147] width 66 height 9
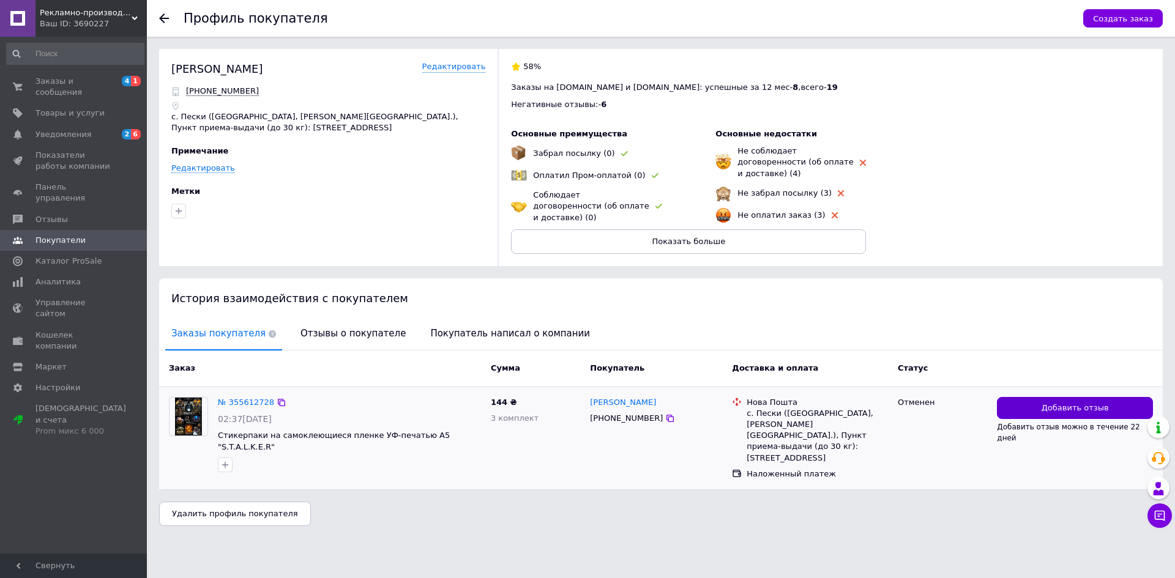
click at [1061, 403] on span "Добавить отзыв" at bounding box center [1075, 409] width 67 height 12
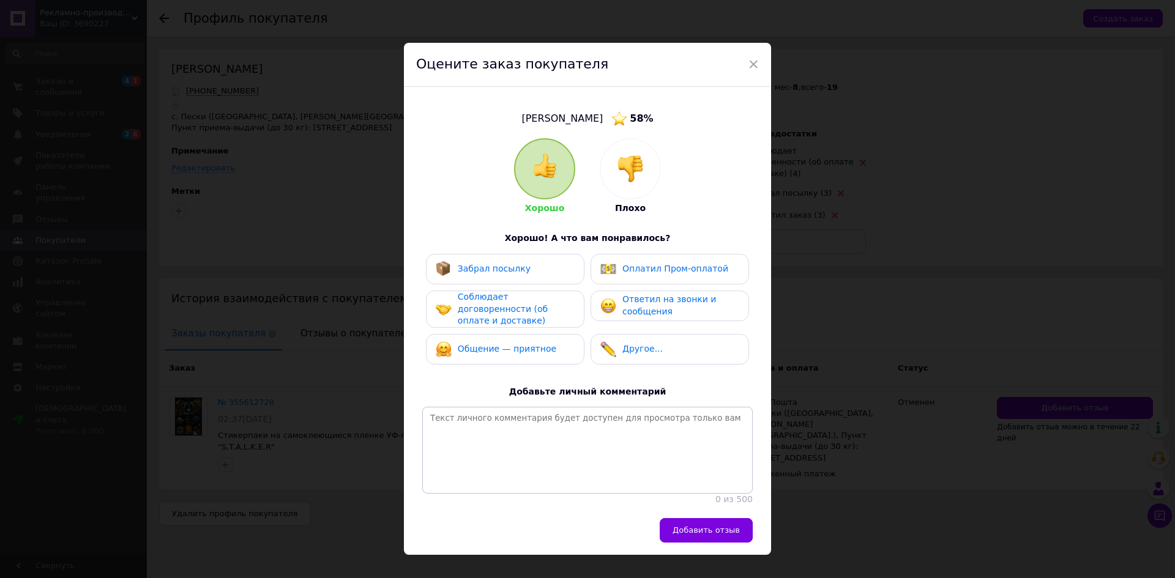
click at [629, 178] on img at bounding box center [630, 168] width 27 height 27
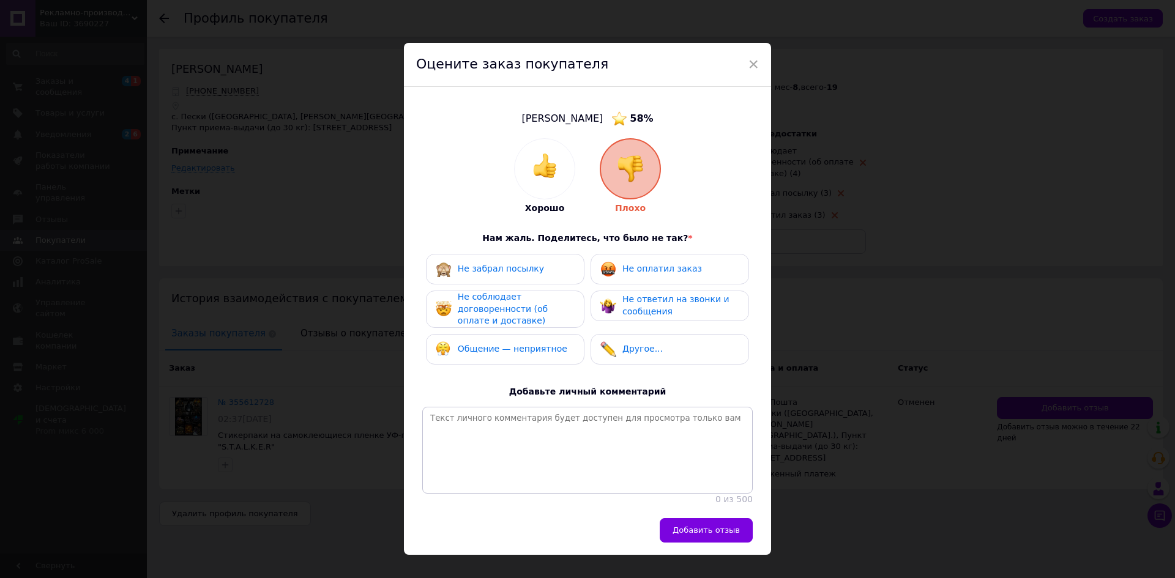
click at [629, 261] on div "Не оплатил заказ" at bounding box center [651, 269] width 102 height 16
click at [545, 263] on div "Не забрал посылку" at bounding box center [505, 269] width 139 height 16
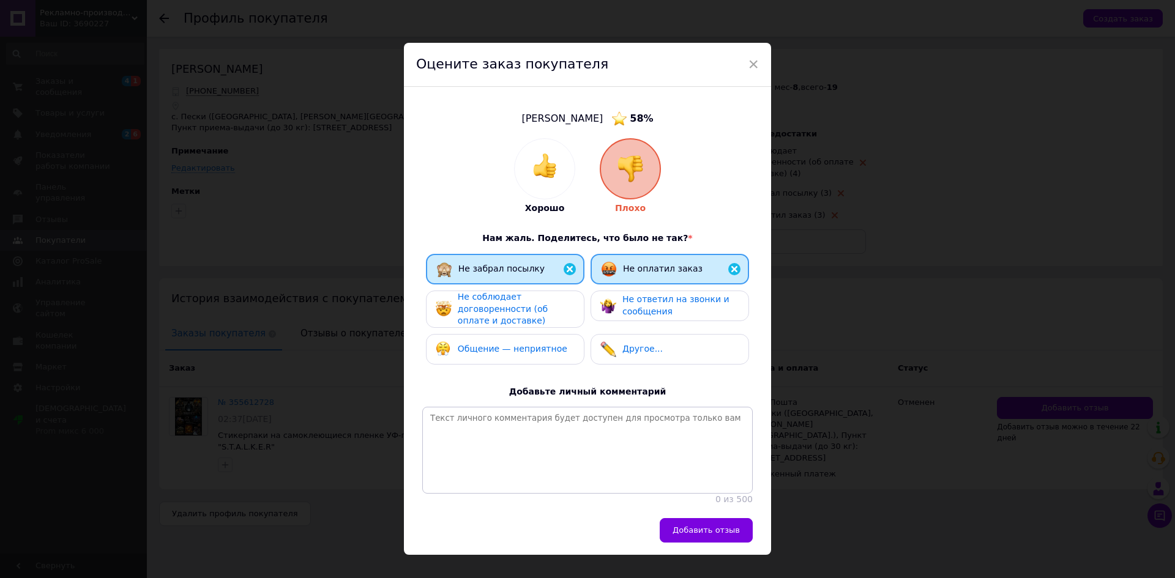
drag, startPoint x: 531, startPoint y: 305, endPoint x: 536, endPoint y: 312, distance: 8.0
click at [531, 305] on span "Не соблюдает договоренности (об оплате и доставке)" at bounding box center [503, 309] width 90 height 34
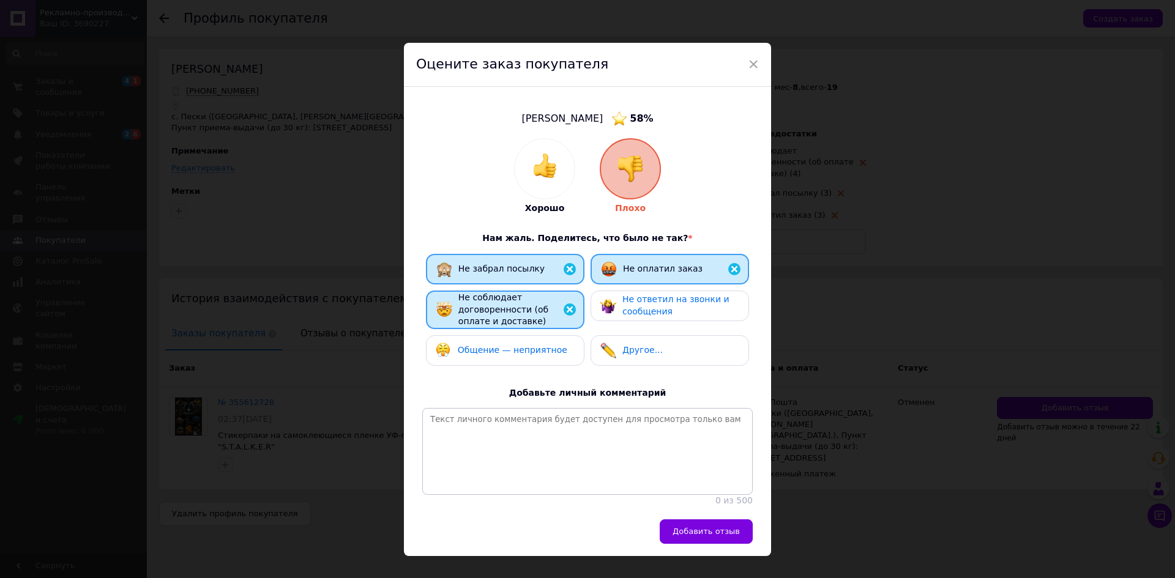
click at [717, 536] on span "Добавить отзыв" at bounding box center [706, 531] width 67 height 9
click at [756, 64] on span "×" at bounding box center [753, 64] width 11 height 21
click at [753, 64] on span "×" at bounding box center [753, 64] width 11 height 21
click at [744, 64] on div "Оцените заказ покупателя" at bounding box center [587, 65] width 367 height 44
drag, startPoint x: 749, startPoint y: 64, endPoint x: 742, endPoint y: 63, distance: 7.4
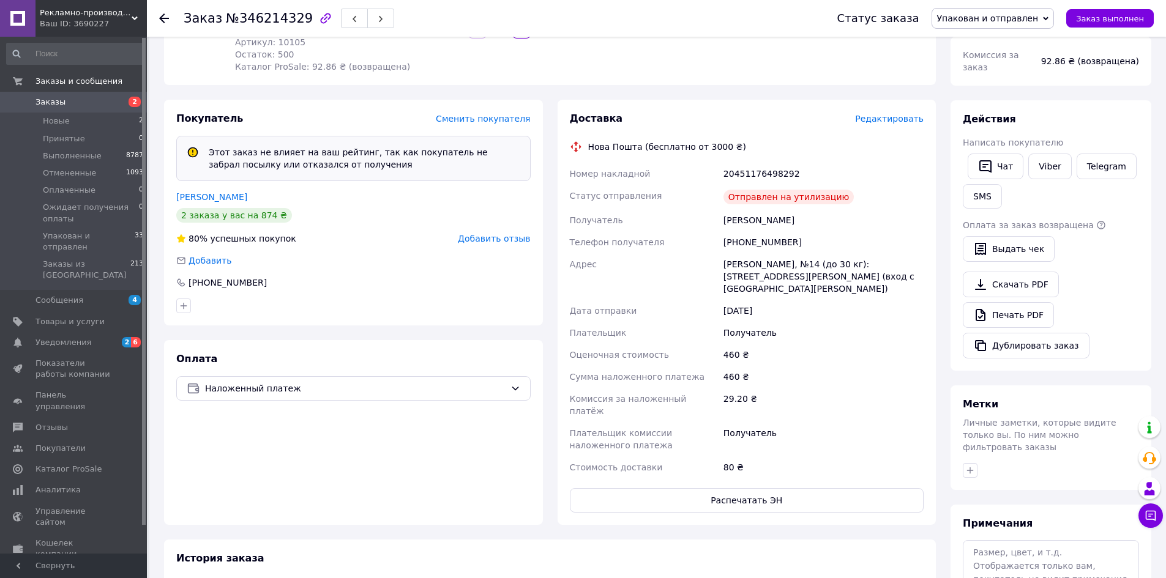
scroll to position [245, 0]
